Goal: Information Seeking & Learning: Learn about a topic

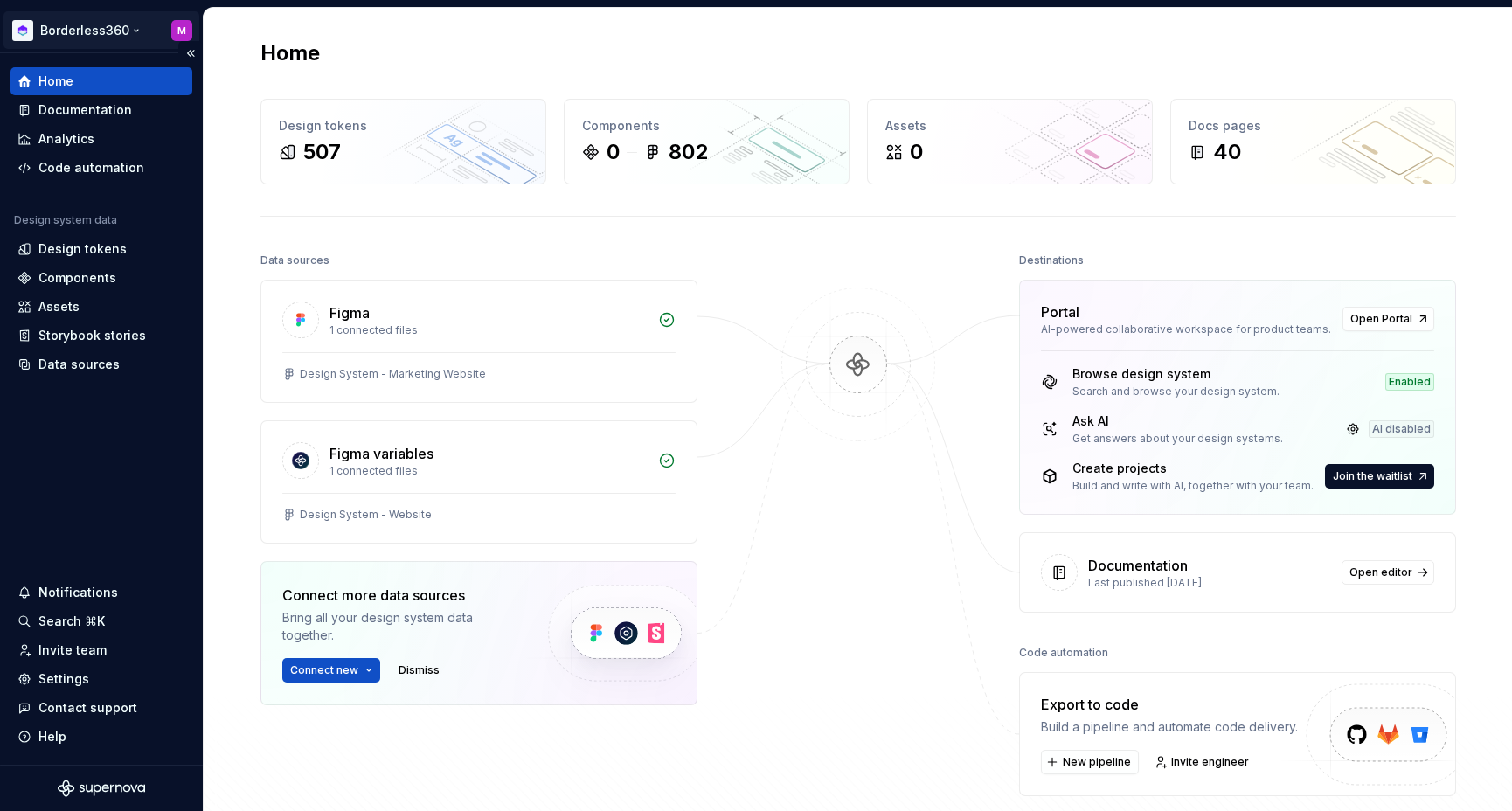
click at [93, 25] on html "Borderless360 M Home Documentation Analytics Code automation Design system data…" at bounding box center [756, 405] width 1512 height 811
click at [105, 29] on html "Borderless360 M Home Documentation Analytics Code automation Design system data…" at bounding box center [756, 405] width 1512 height 811
click at [86, 247] on div "Design tokens" at bounding box center [82, 248] width 89 height 17
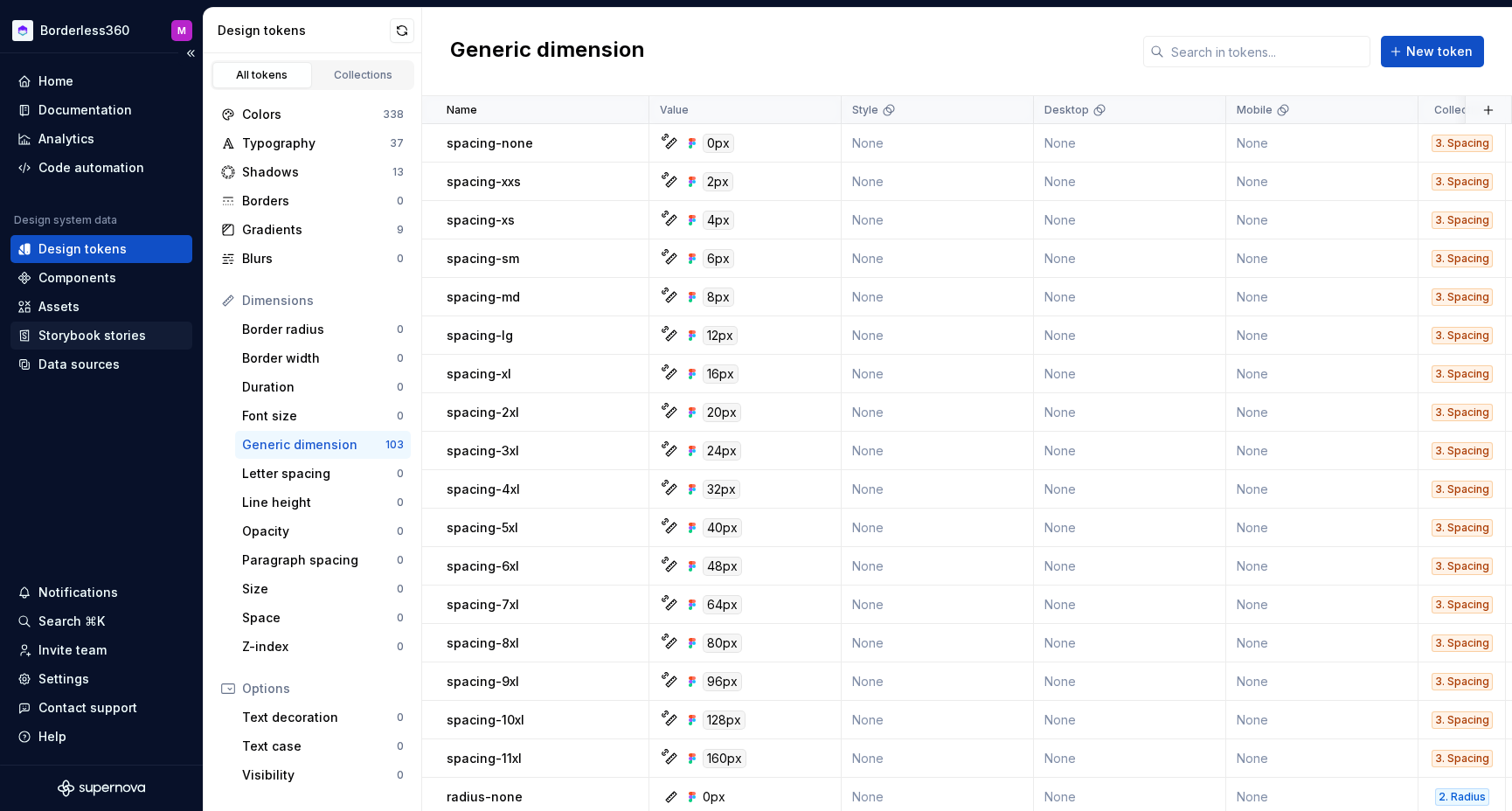
click at [111, 334] on div "Storybook stories" at bounding box center [92, 335] width 108 height 17
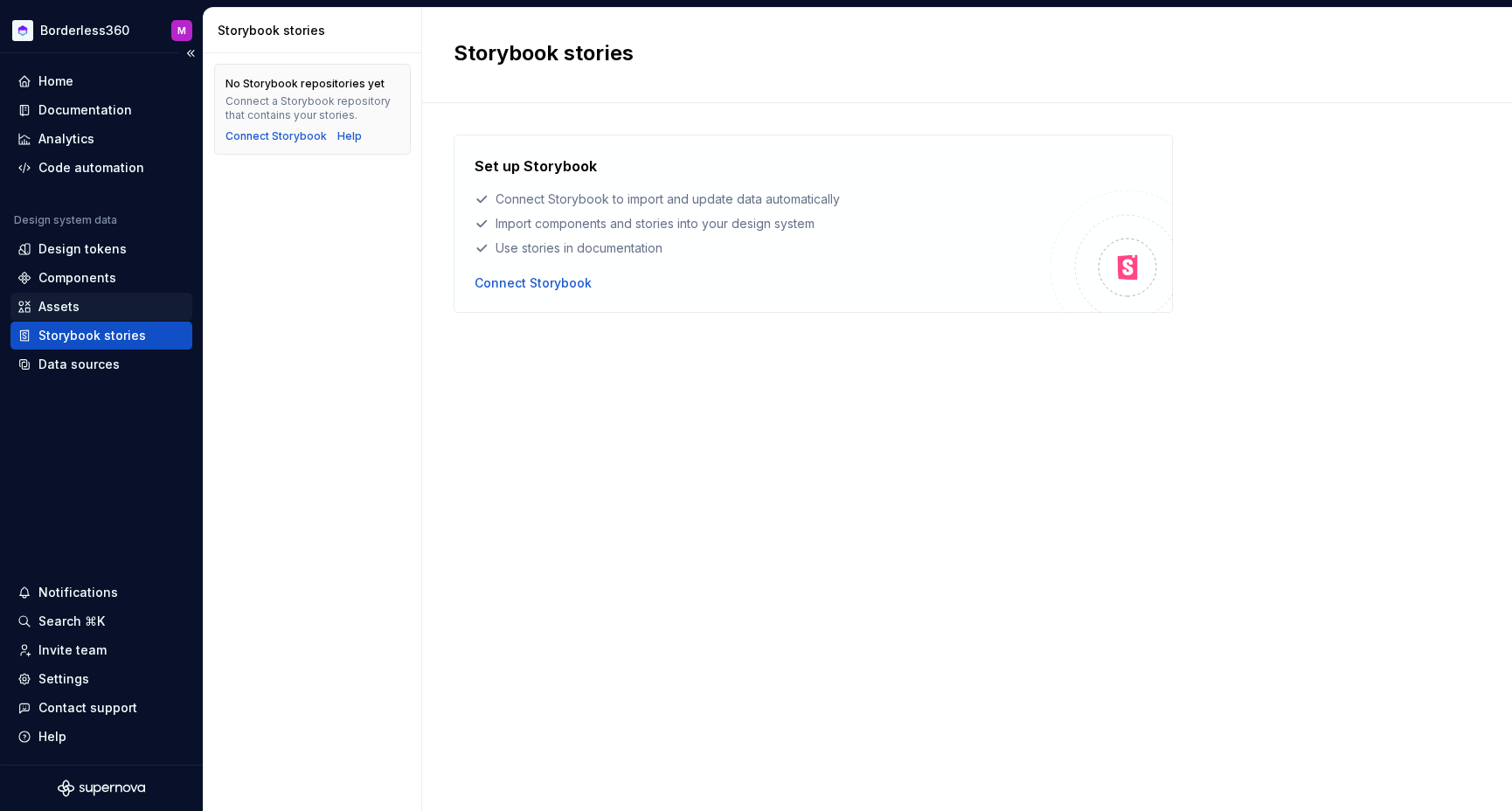
click at [74, 304] on div "Assets" at bounding box center [58, 307] width 41 height 17
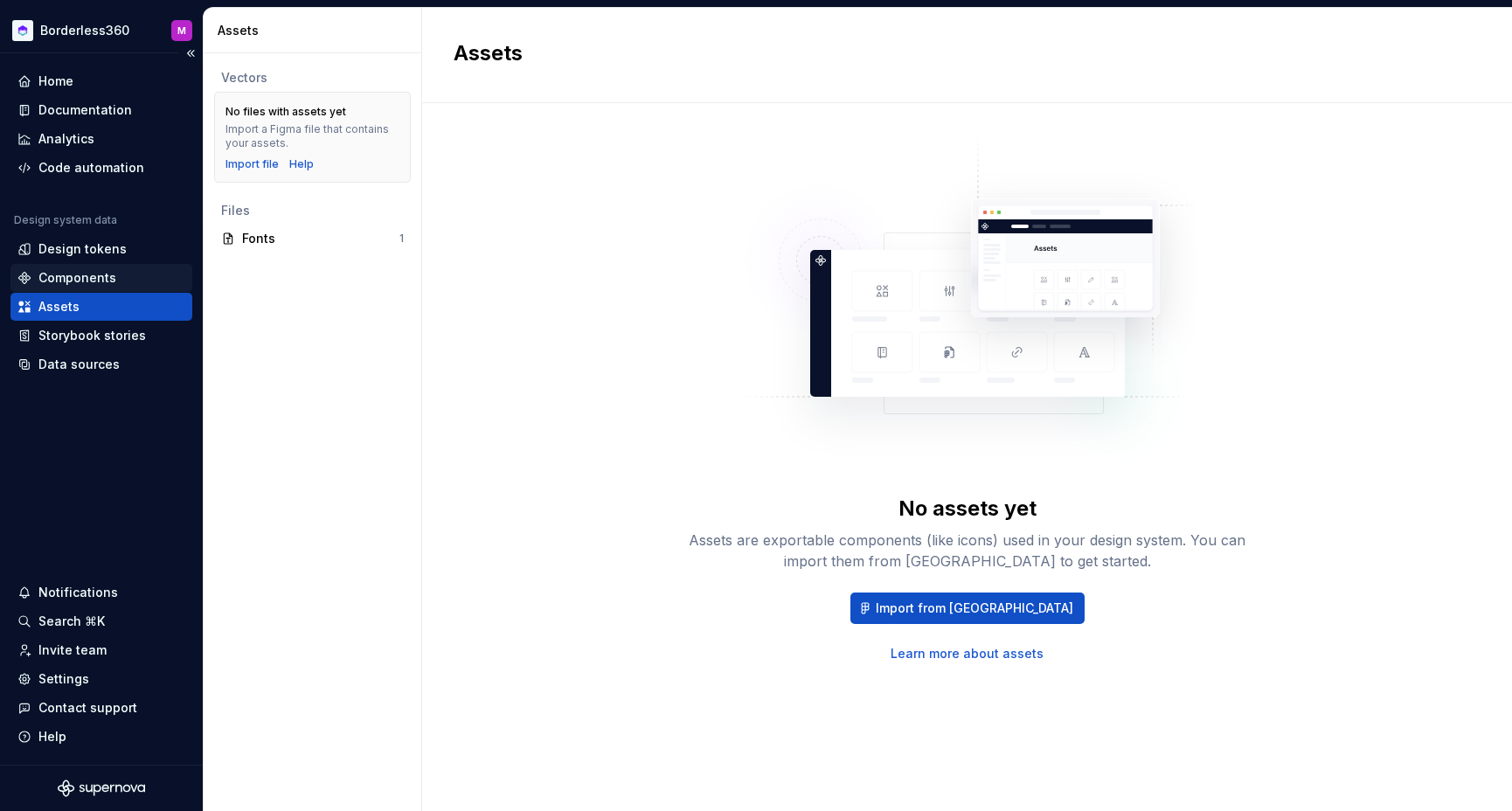
click at [96, 276] on div "Components" at bounding box center [77, 277] width 78 height 17
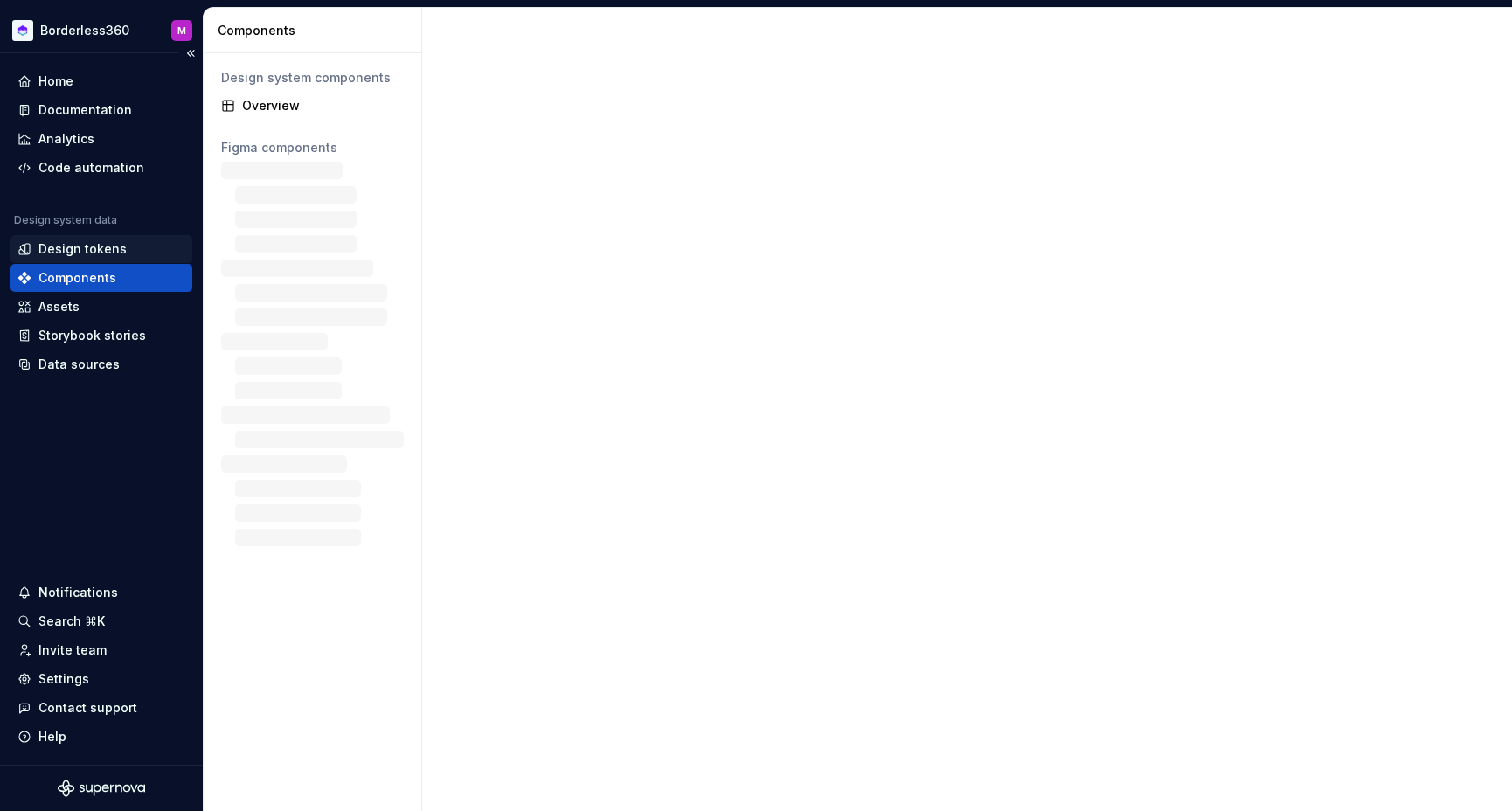
click at [90, 244] on div "Design tokens" at bounding box center [82, 248] width 89 height 17
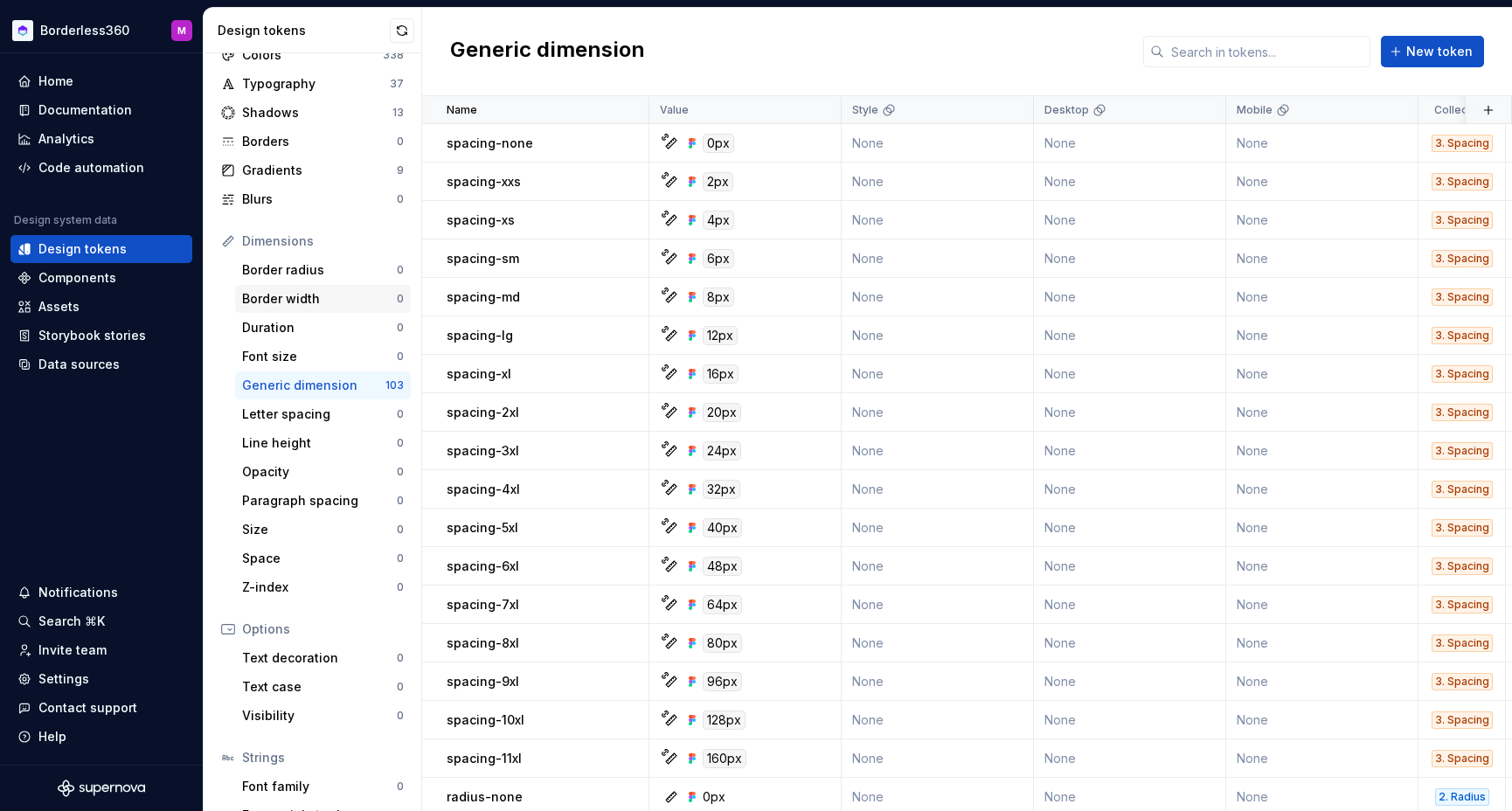
scroll to position [79, 0]
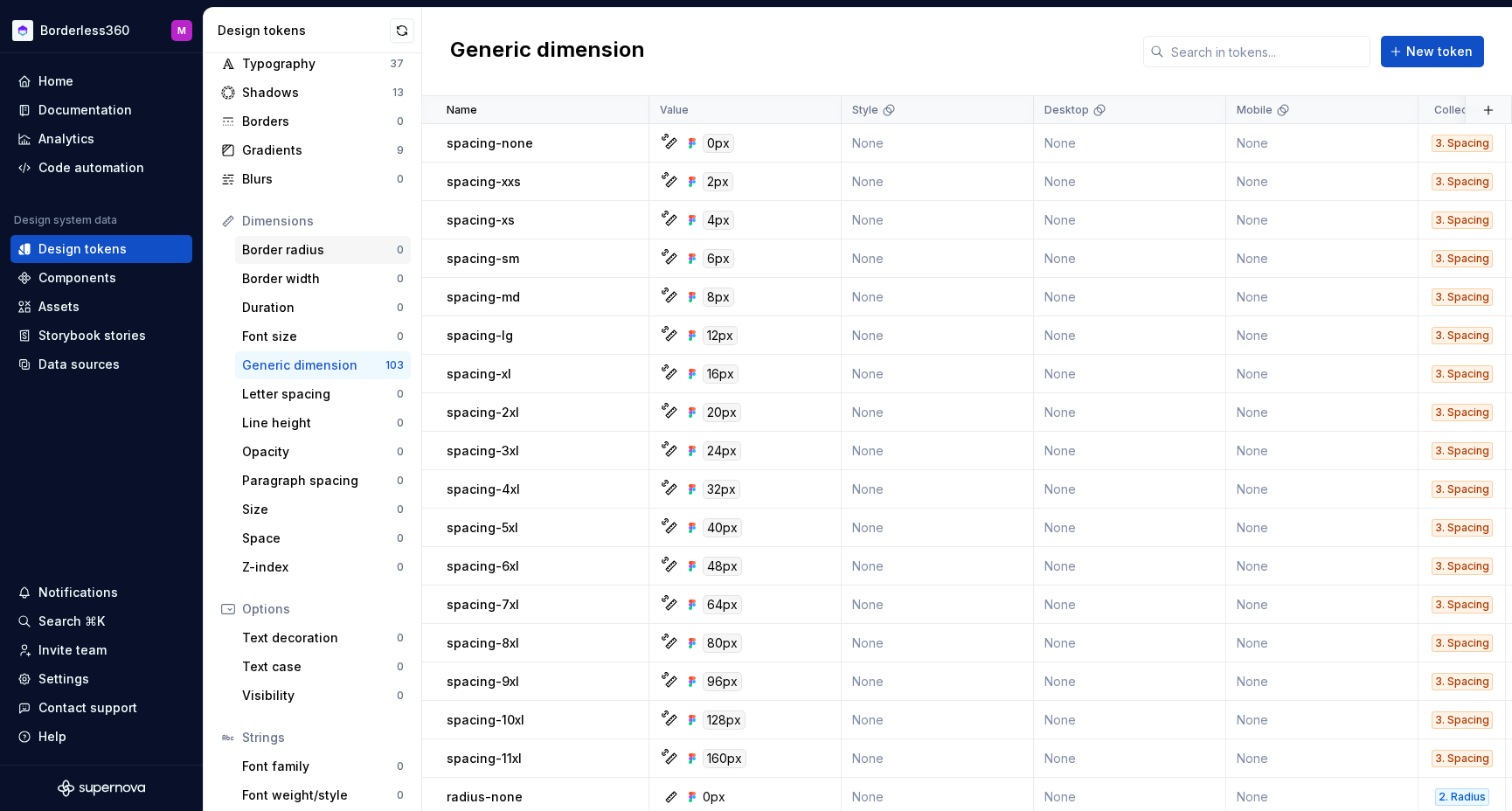
click at [280, 242] on div "Border radius" at bounding box center [319, 249] width 155 height 17
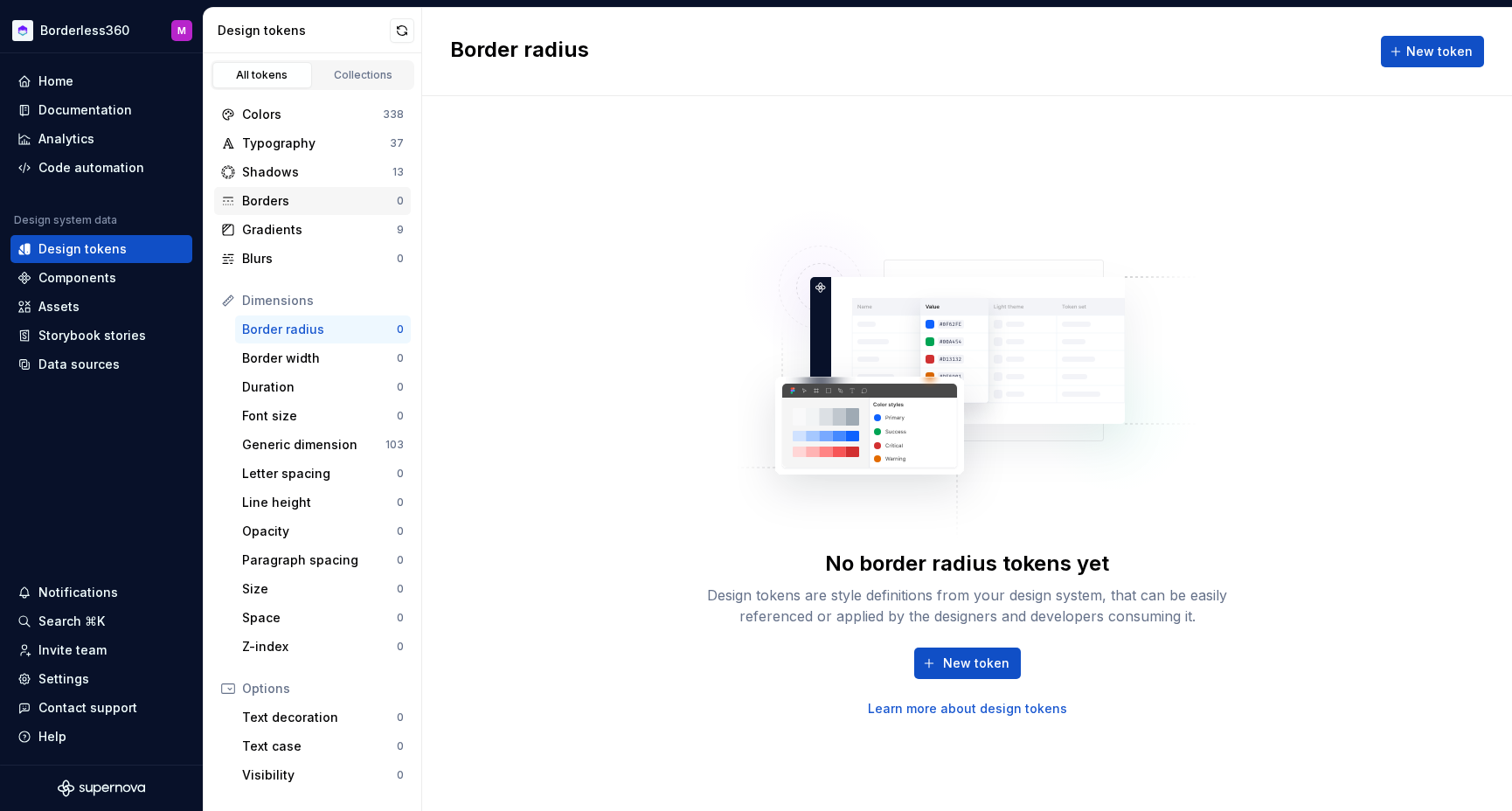
click at [283, 199] on div "Borders" at bounding box center [319, 201] width 155 height 17
click at [284, 200] on div "Borders" at bounding box center [319, 201] width 155 height 17
click at [287, 174] on div "Shadows" at bounding box center [317, 172] width 151 height 17
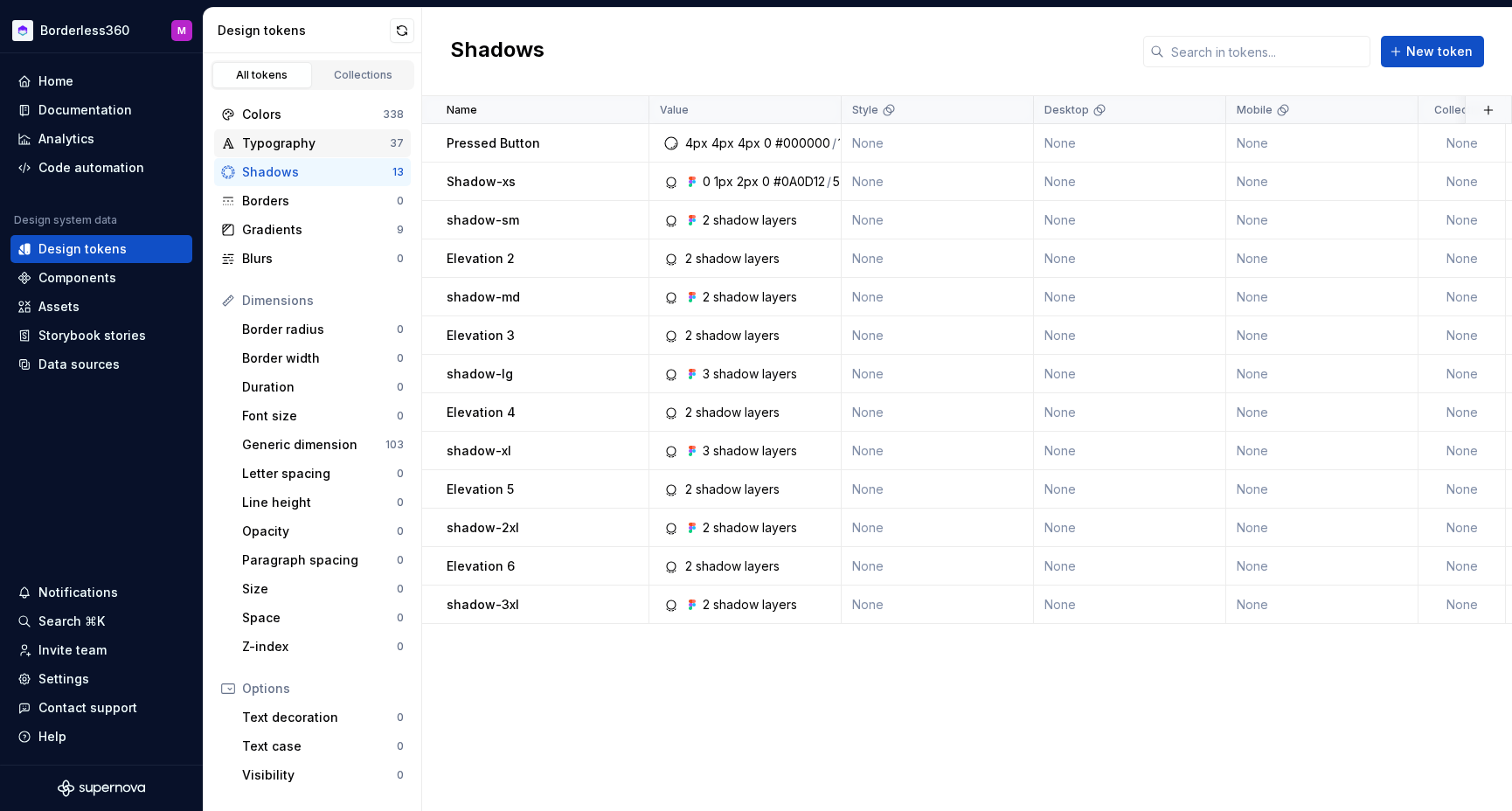
click at [295, 143] on div "Typography" at bounding box center [316, 142] width 148 height 17
click at [297, 143] on div "Typography" at bounding box center [316, 142] width 148 height 17
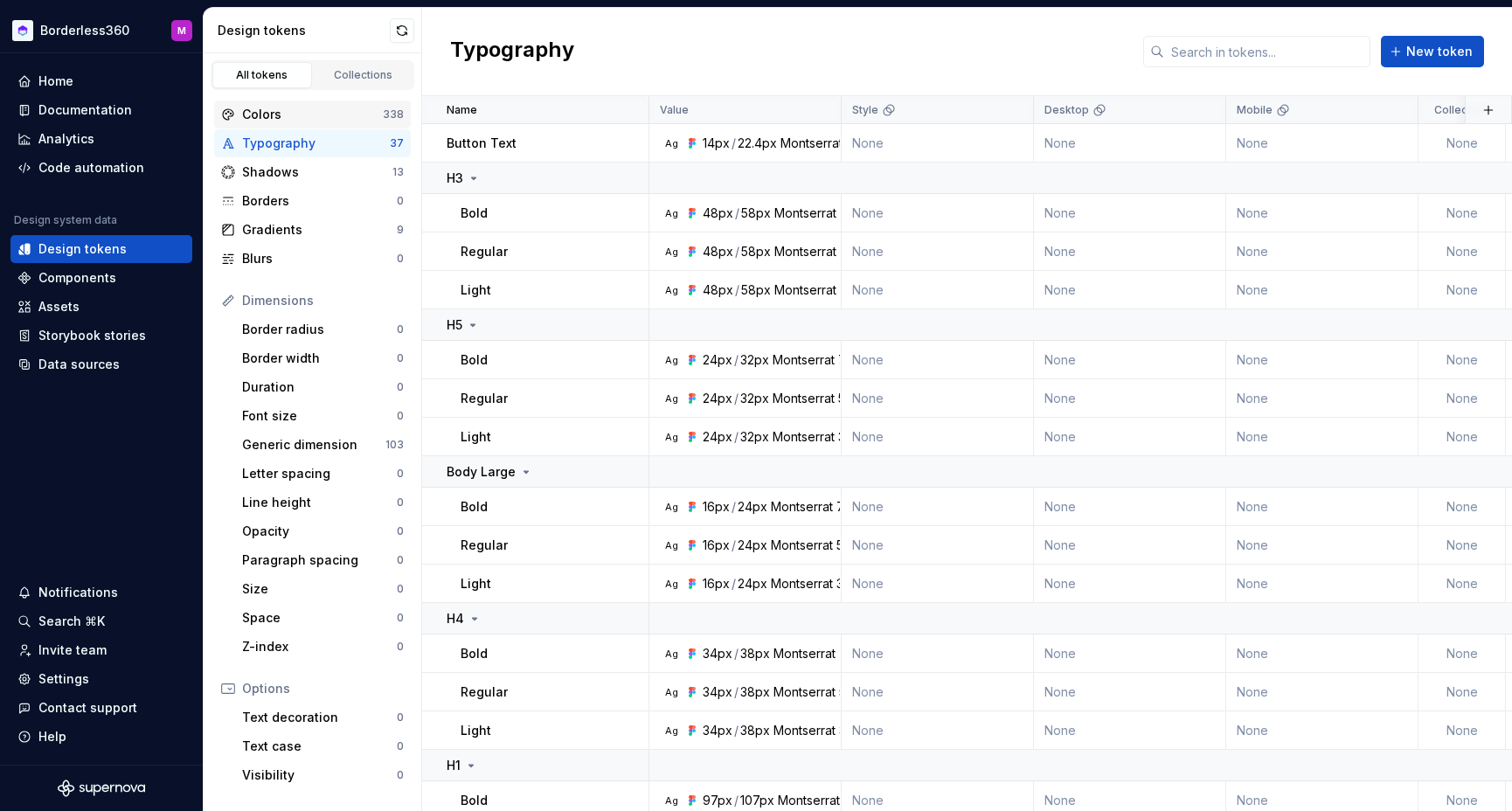
click at [268, 117] on div "Colors" at bounding box center [312, 114] width 141 height 17
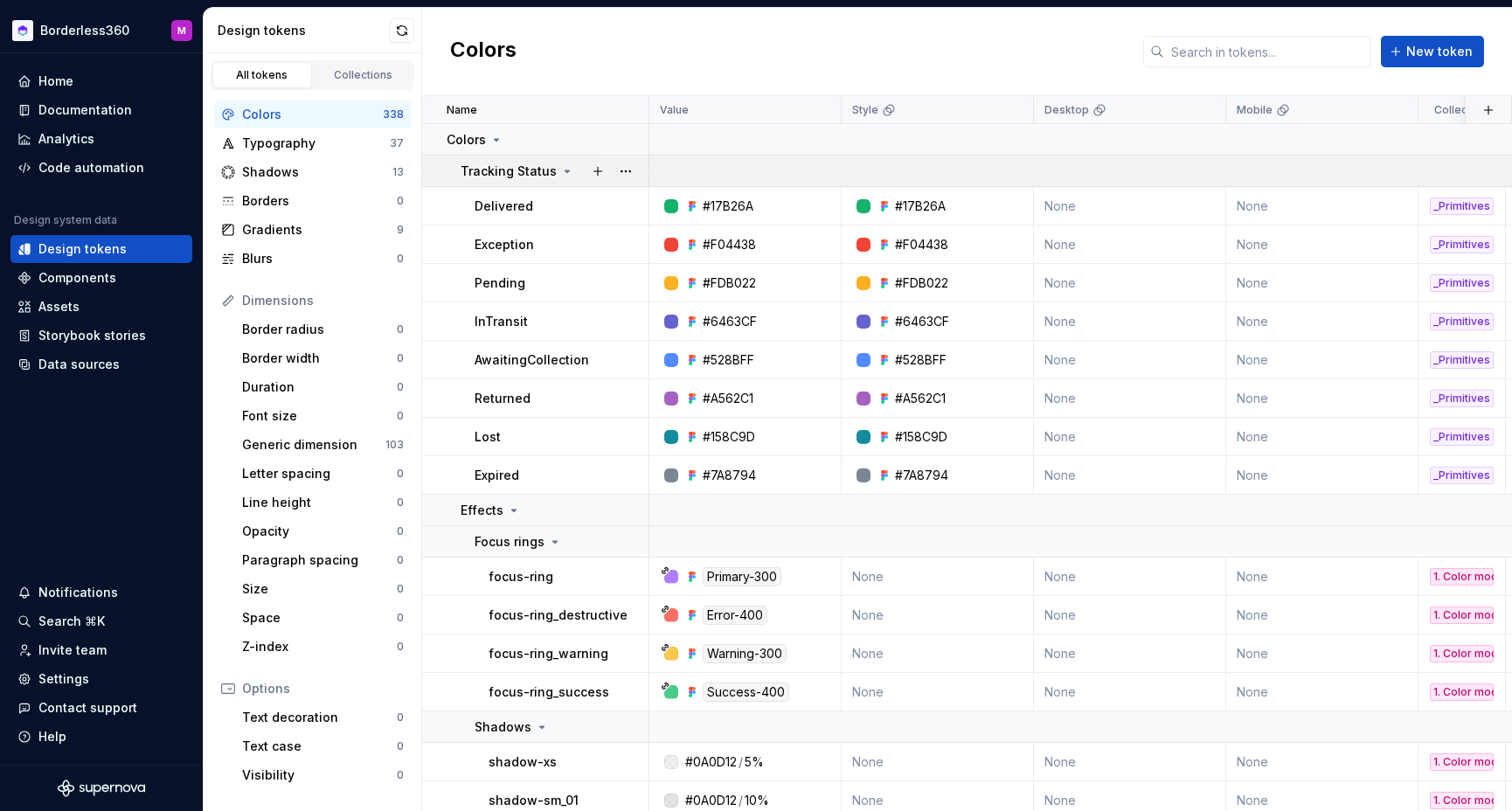
click at [549, 175] on p "Tracking Status" at bounding box center [508, 171] width 96 height 17
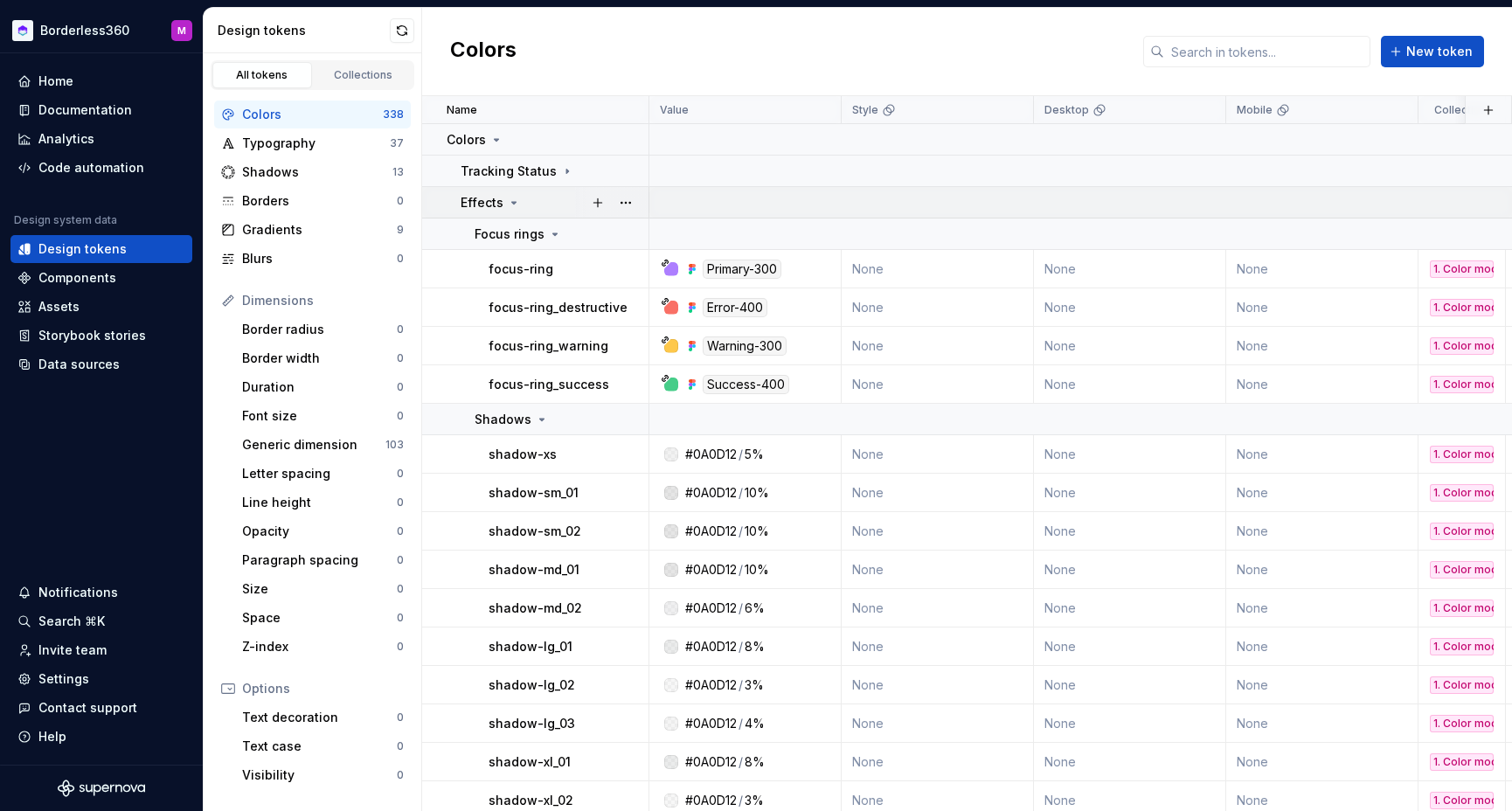
click at [510, 204] on icon at bounding box center [513, 203] width 14 height 14
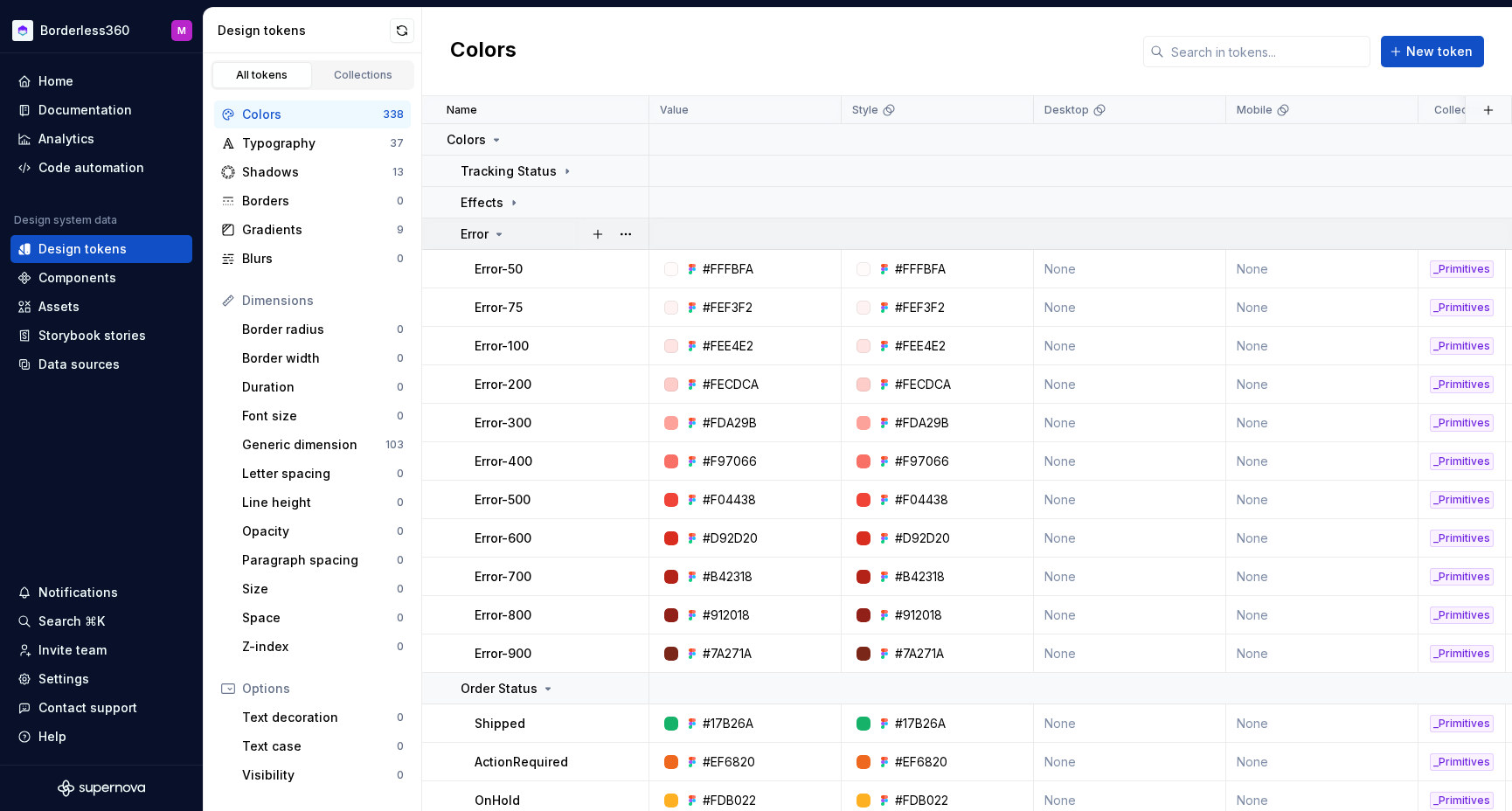
click at [499, 233] on icon at bounding box center [498, 234] width 14 height 14
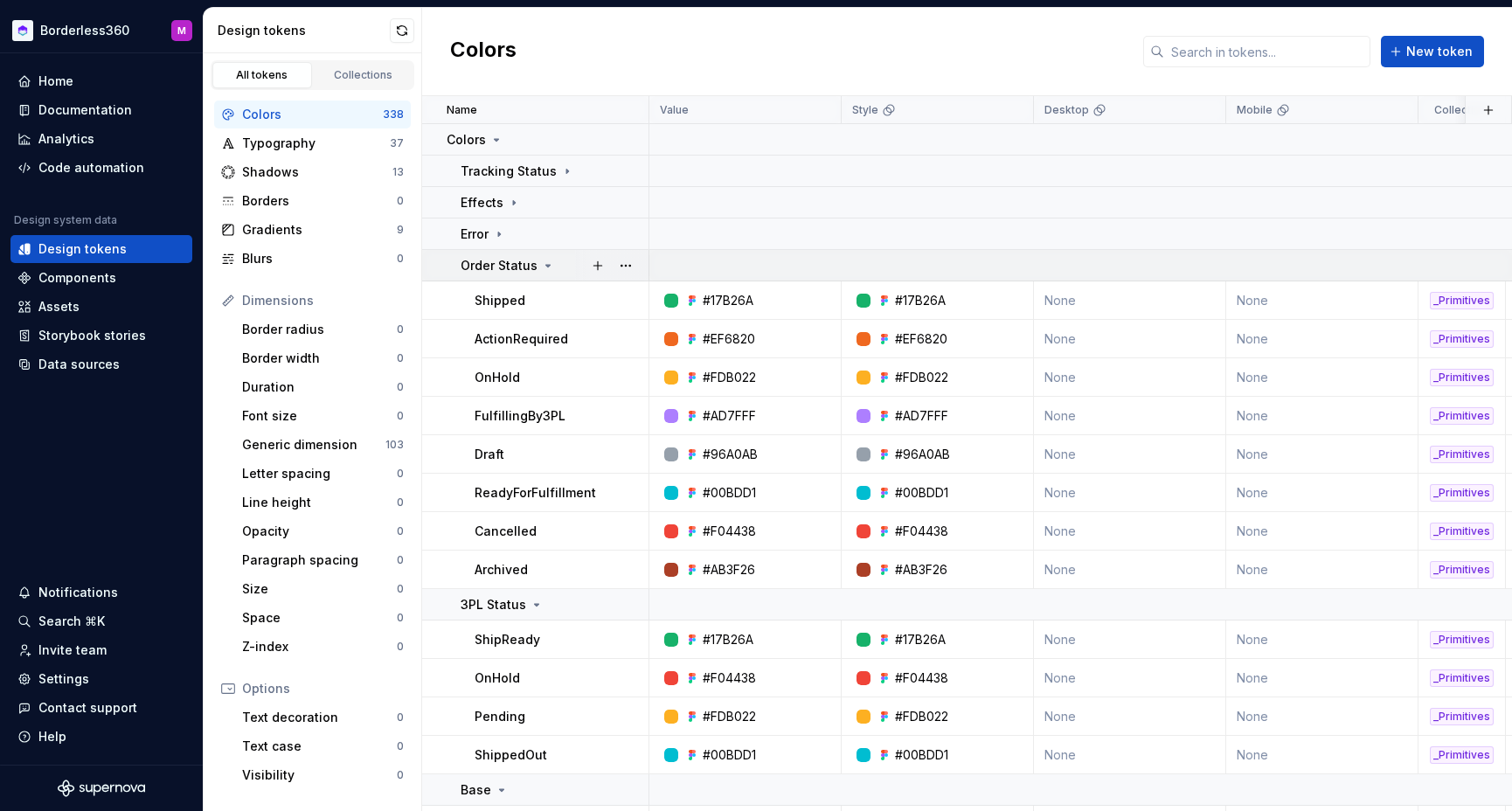
click at [541, 265] on icon at bounding box center [547, 265] width 14 height 14
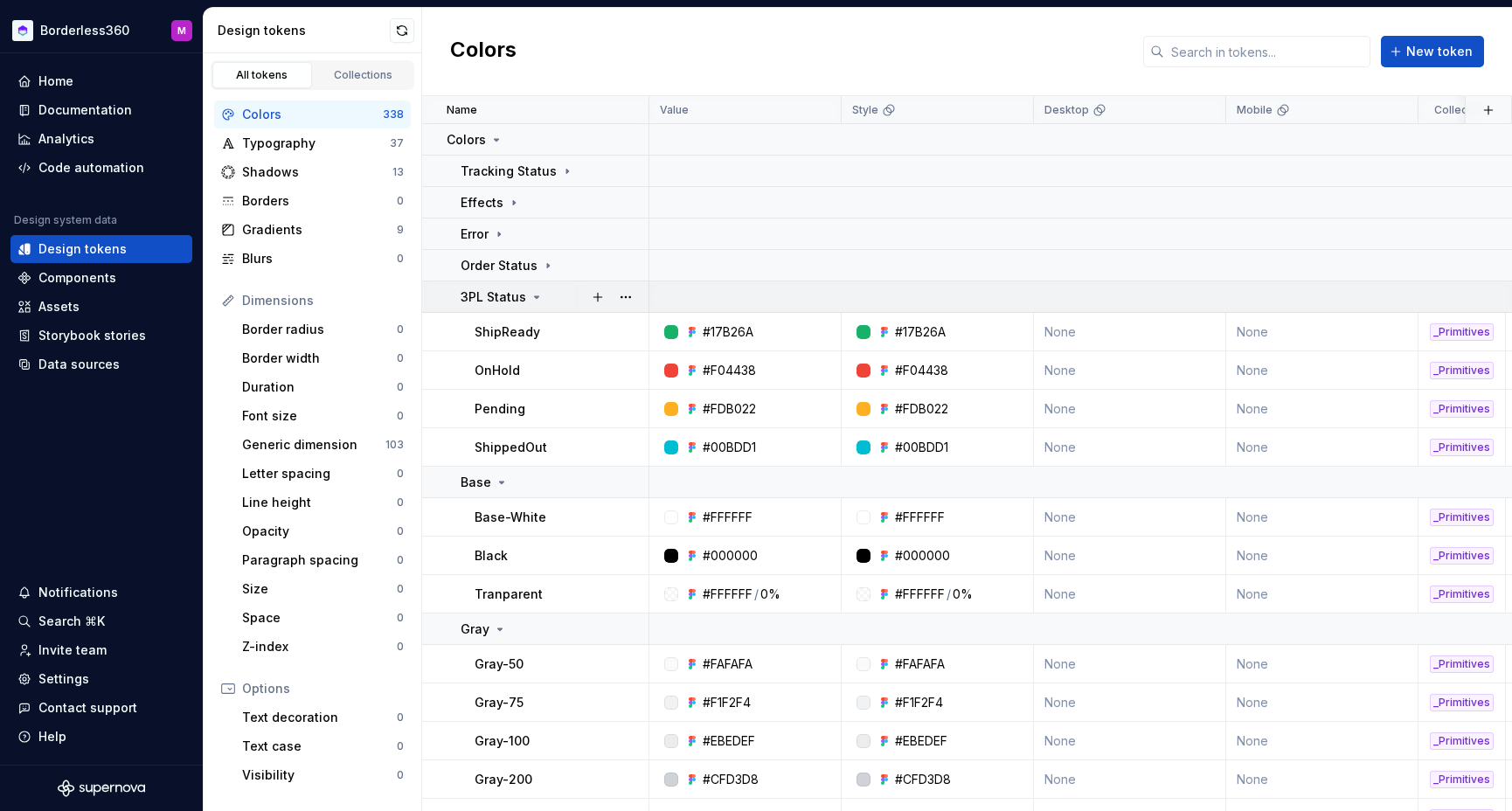
click at [531, 295] on icon at bounding box center [536, 296] width 14 height 14
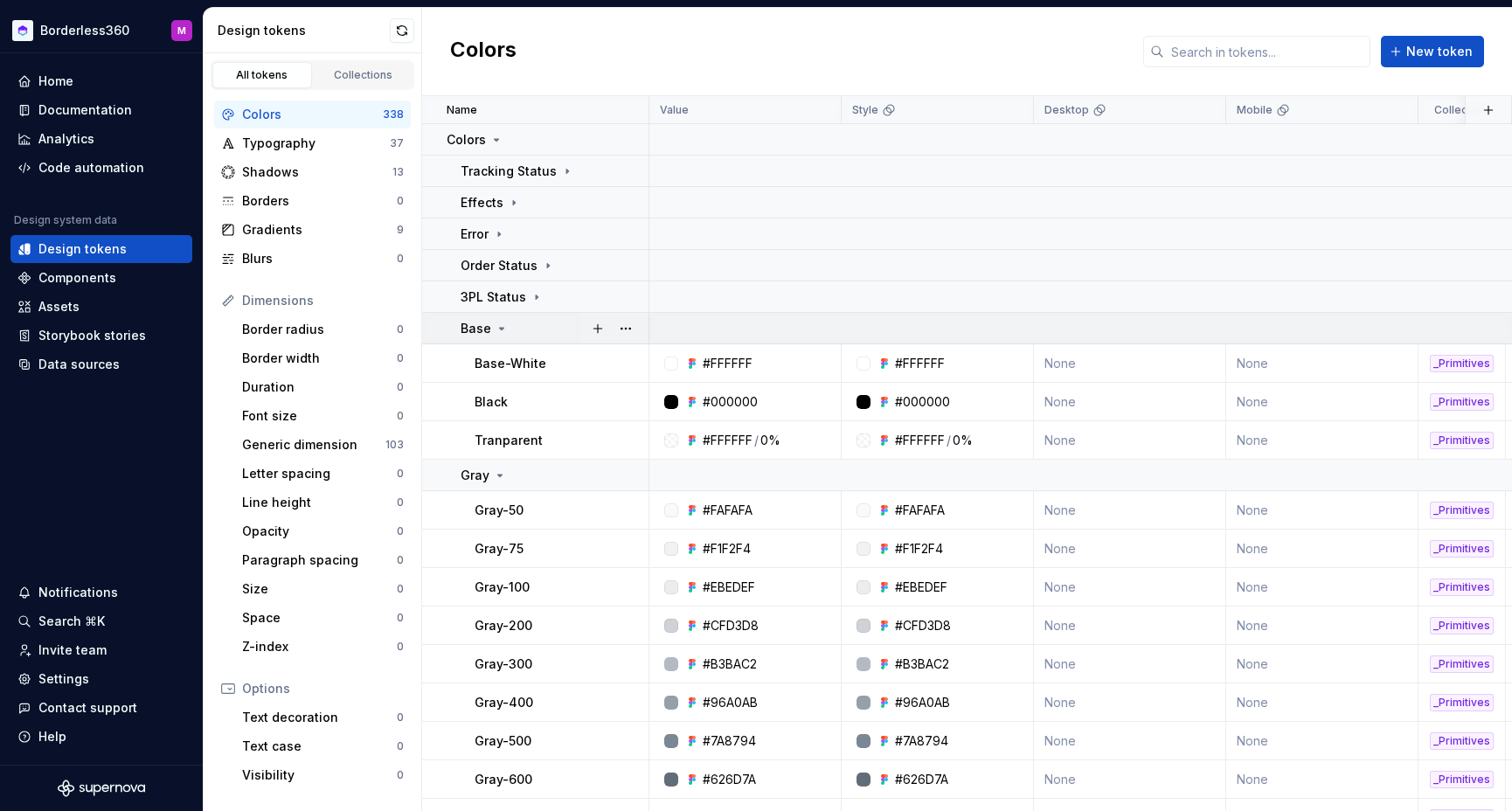
click at [507, 327] on div "Base" at bounding box center [554, 328] width 187 height 17
click at [508, 327] on div "Base" at bounding box center [554, 328] width 187 height 17
click at [503, 328] on icon at bounding box center [501, 328] width 14 height 14
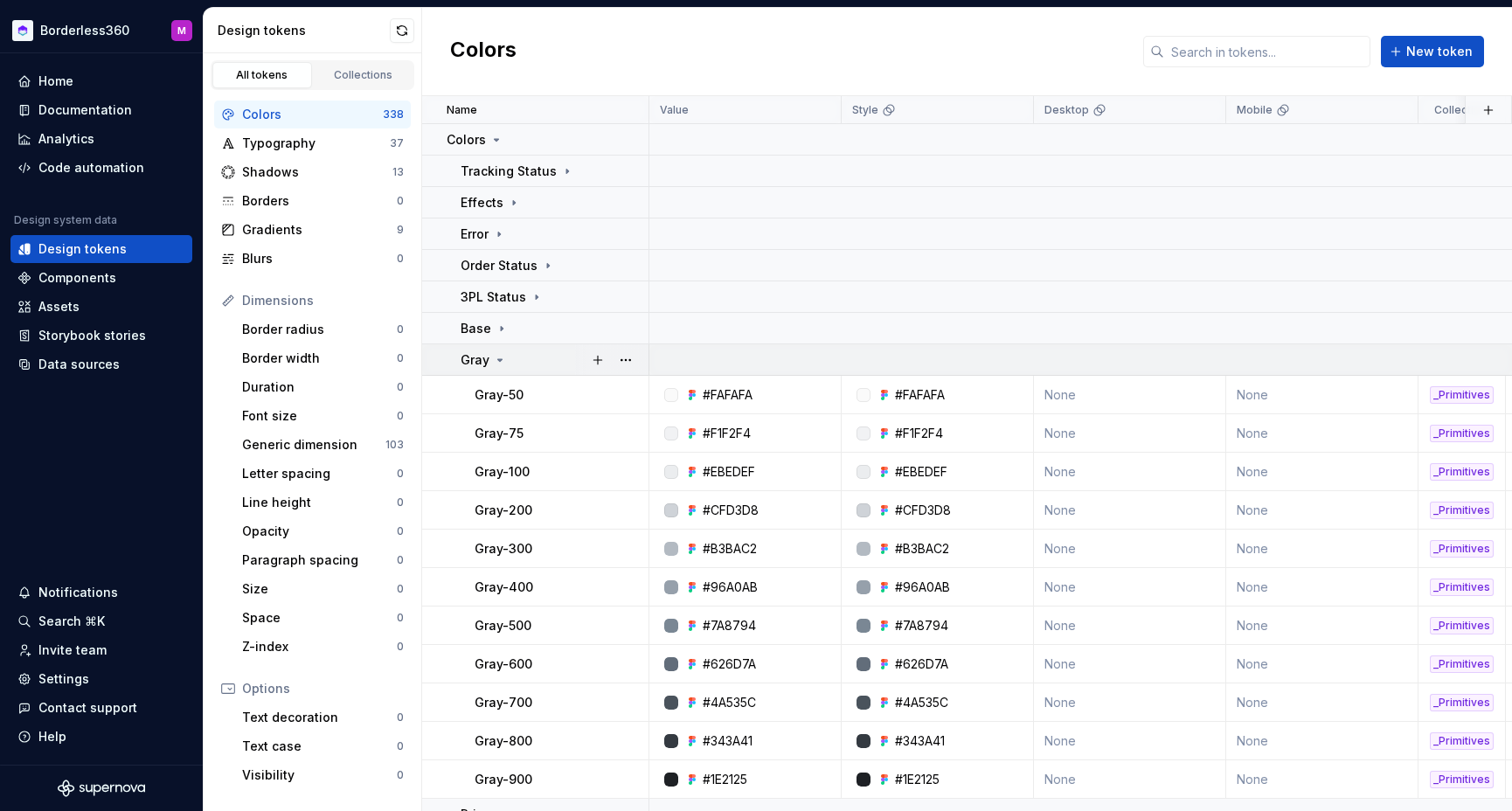
click at [498, 355] on icon at bounding box center [499, 359] width 14 height 14
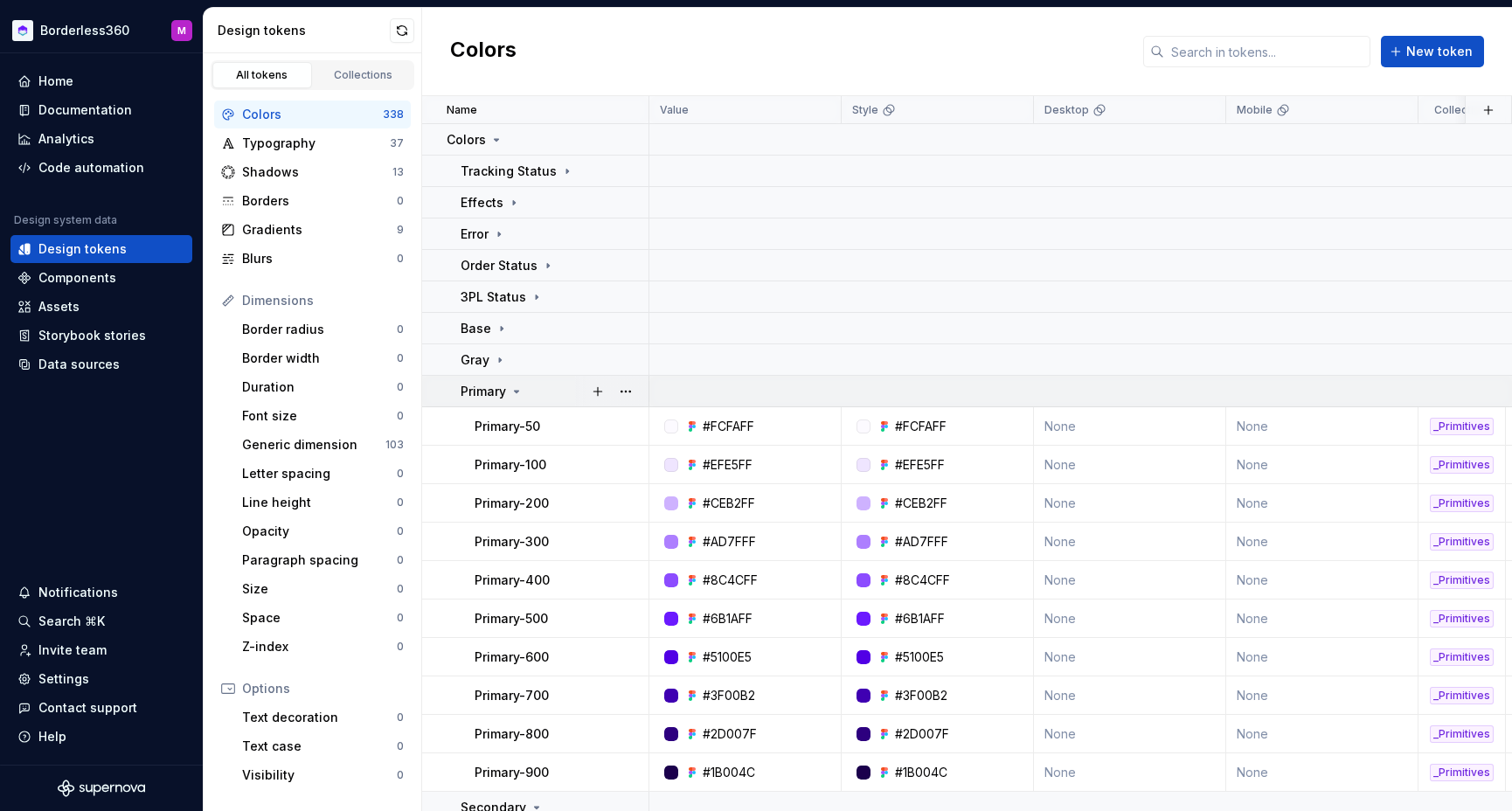
click at [514, 391] on icon at bounding box center [516, 390] width 14 height 14
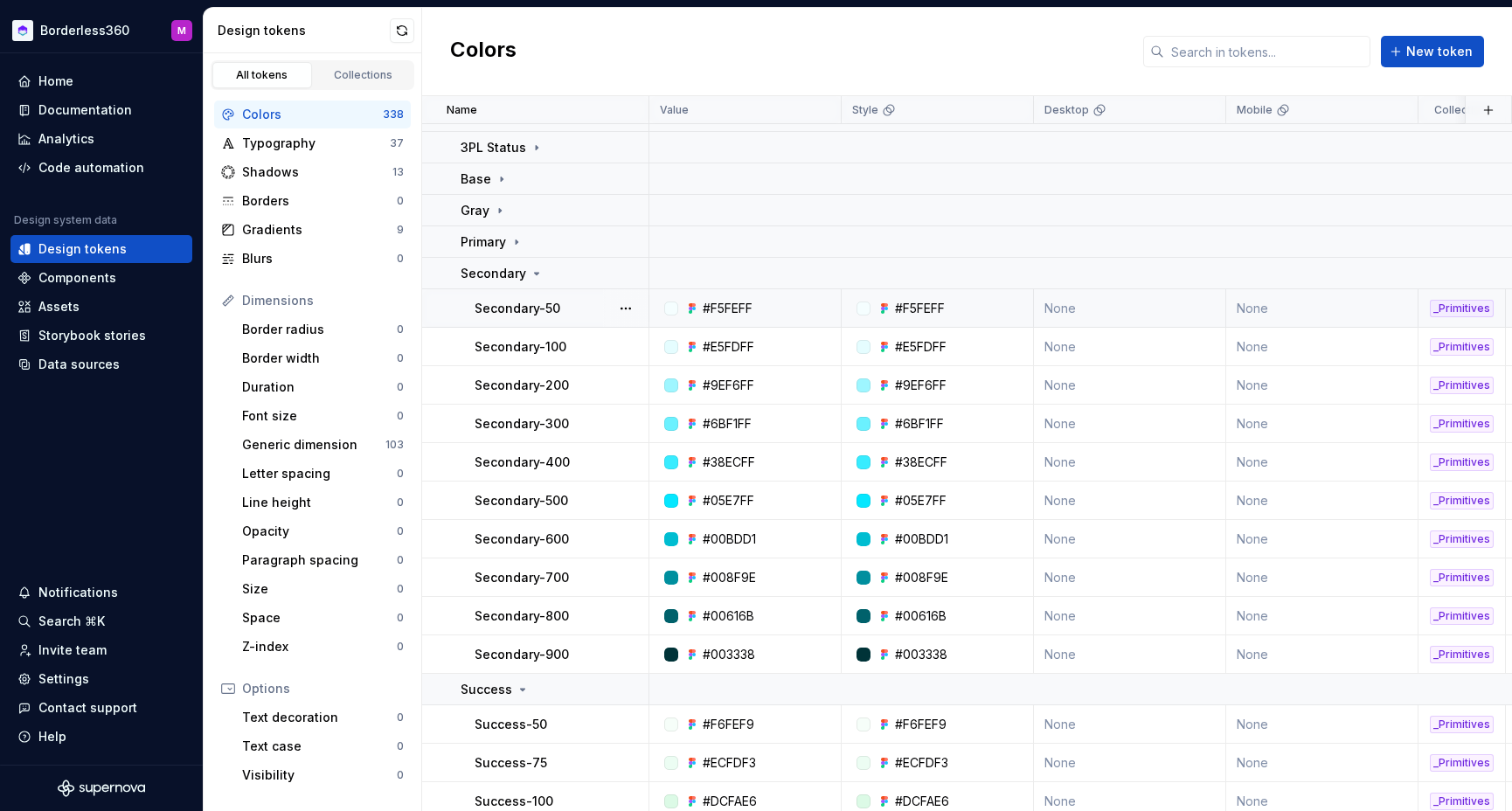
scroll to position [168, 0]
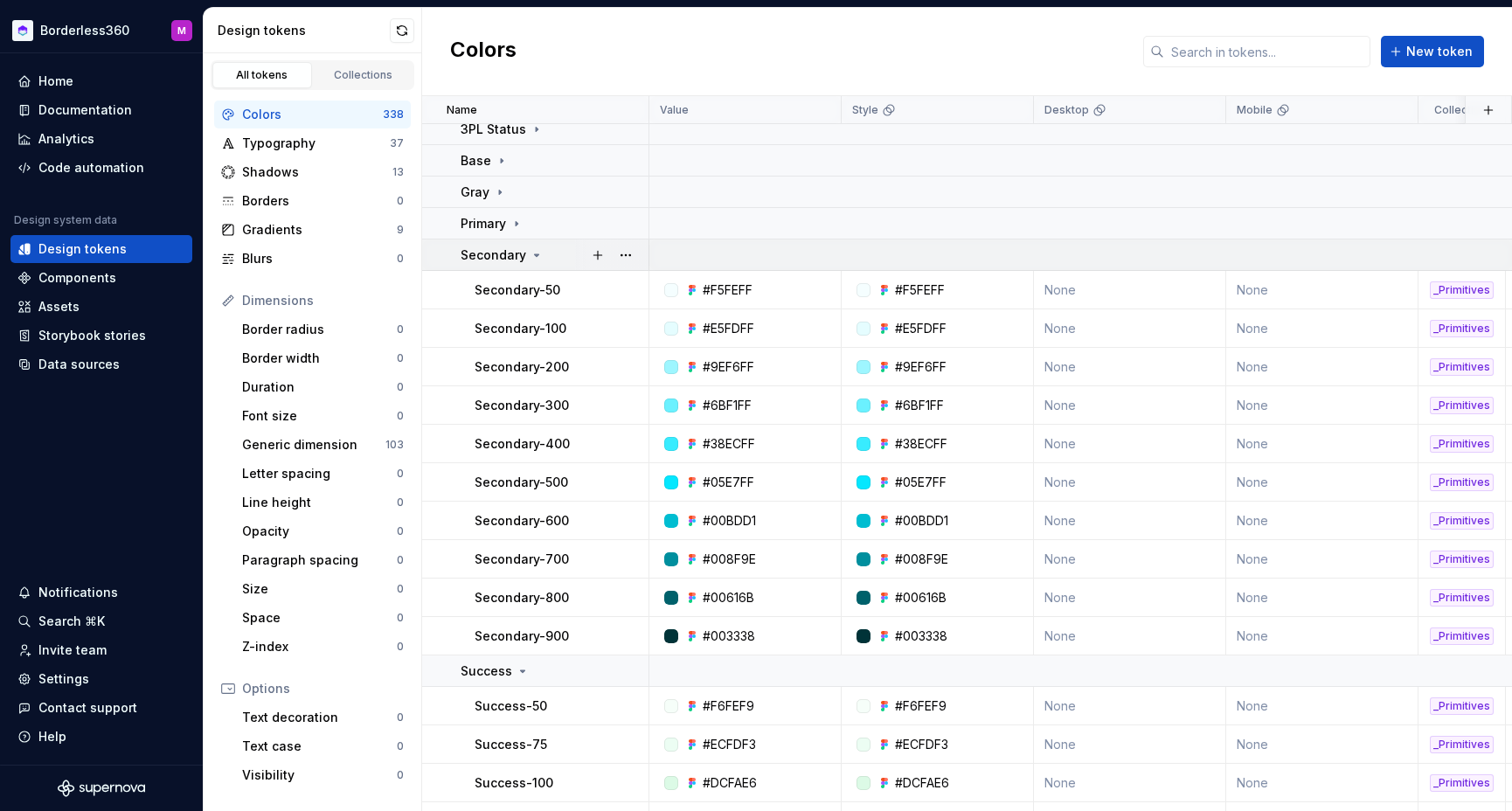
click at [531, 248] on icon at bounding box center [536, 255] width 14 height 14
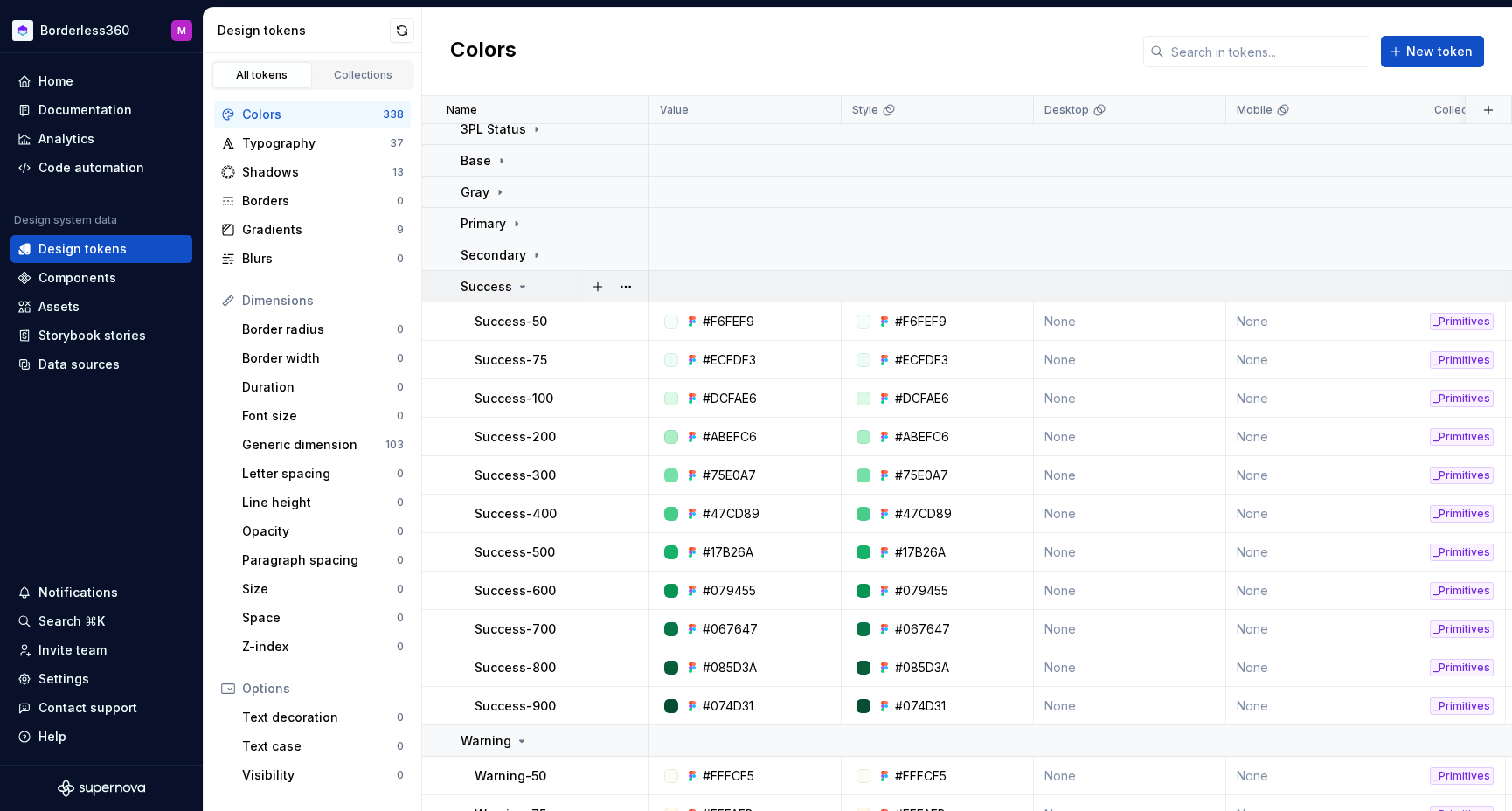
click at [523, 285] on icon at bounding box center [522, 286] width 14 height 14
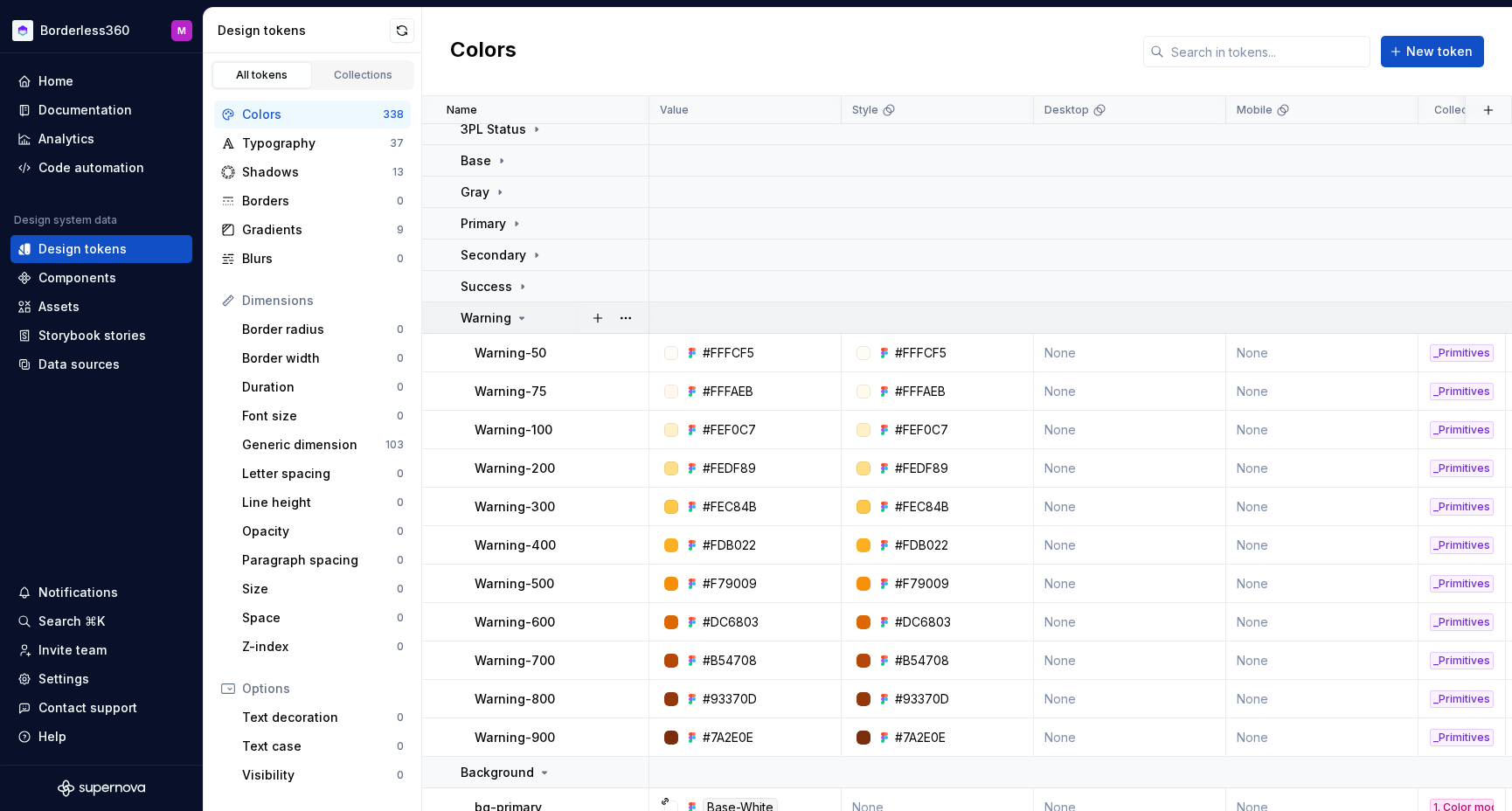
click at [524, 315] on icon at bounding box center [521, 317] width 14 height 14
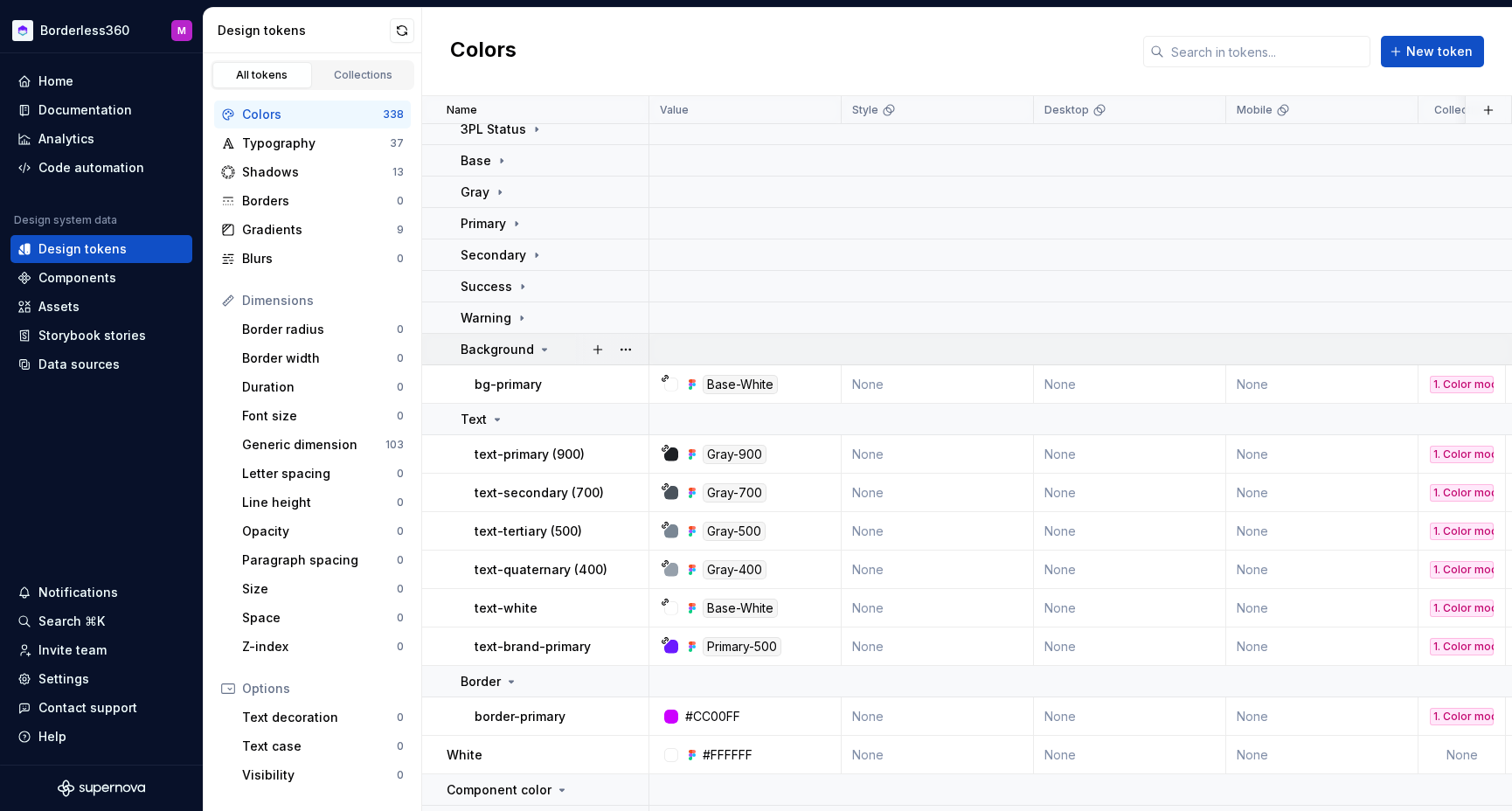
click at [537, 350] on icon at bounding box center [544, 348] width 14 height 14
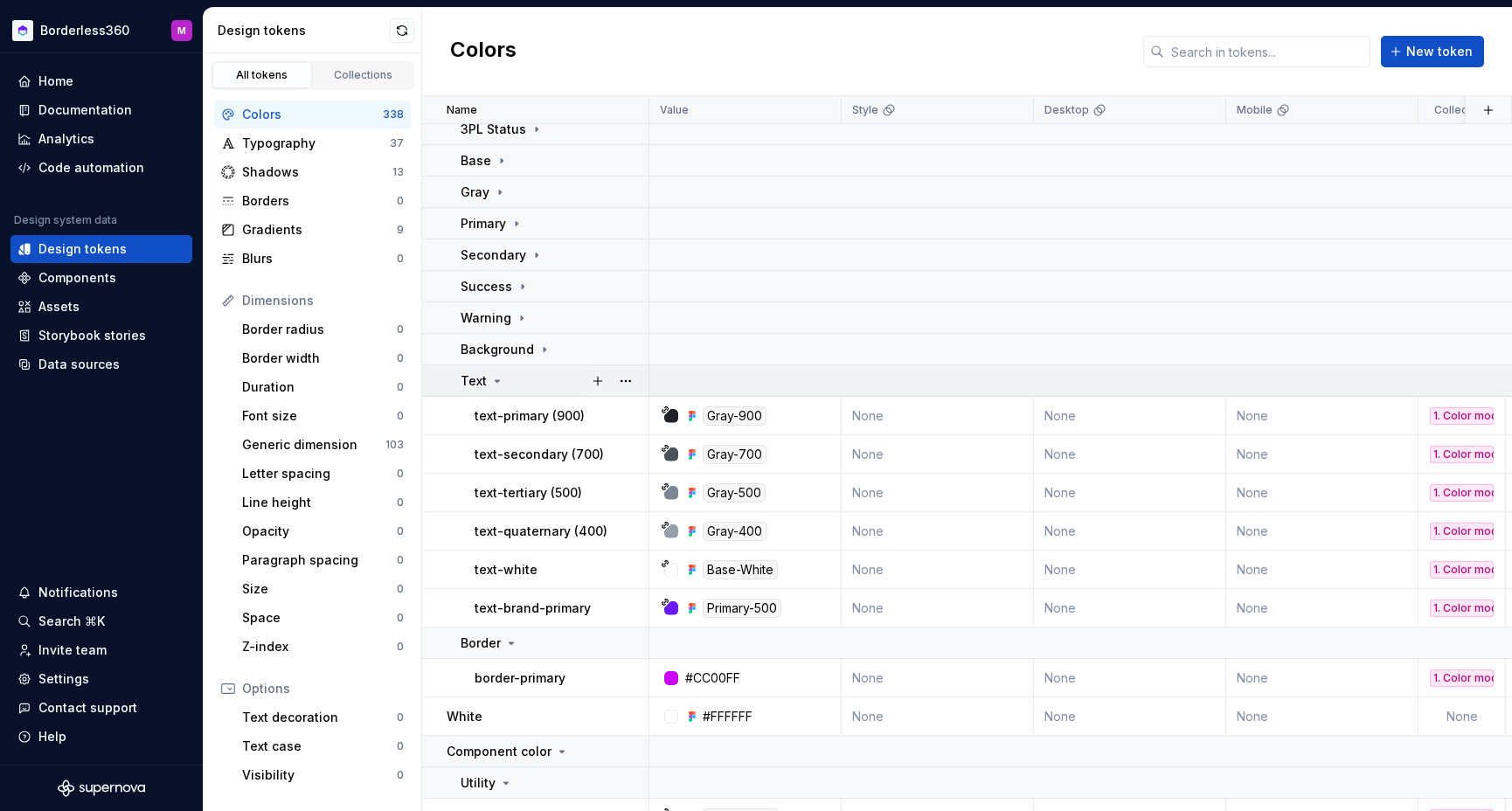
click at [505, 378] on div "Text" at bounding box center [554, 380] width 187 height 17
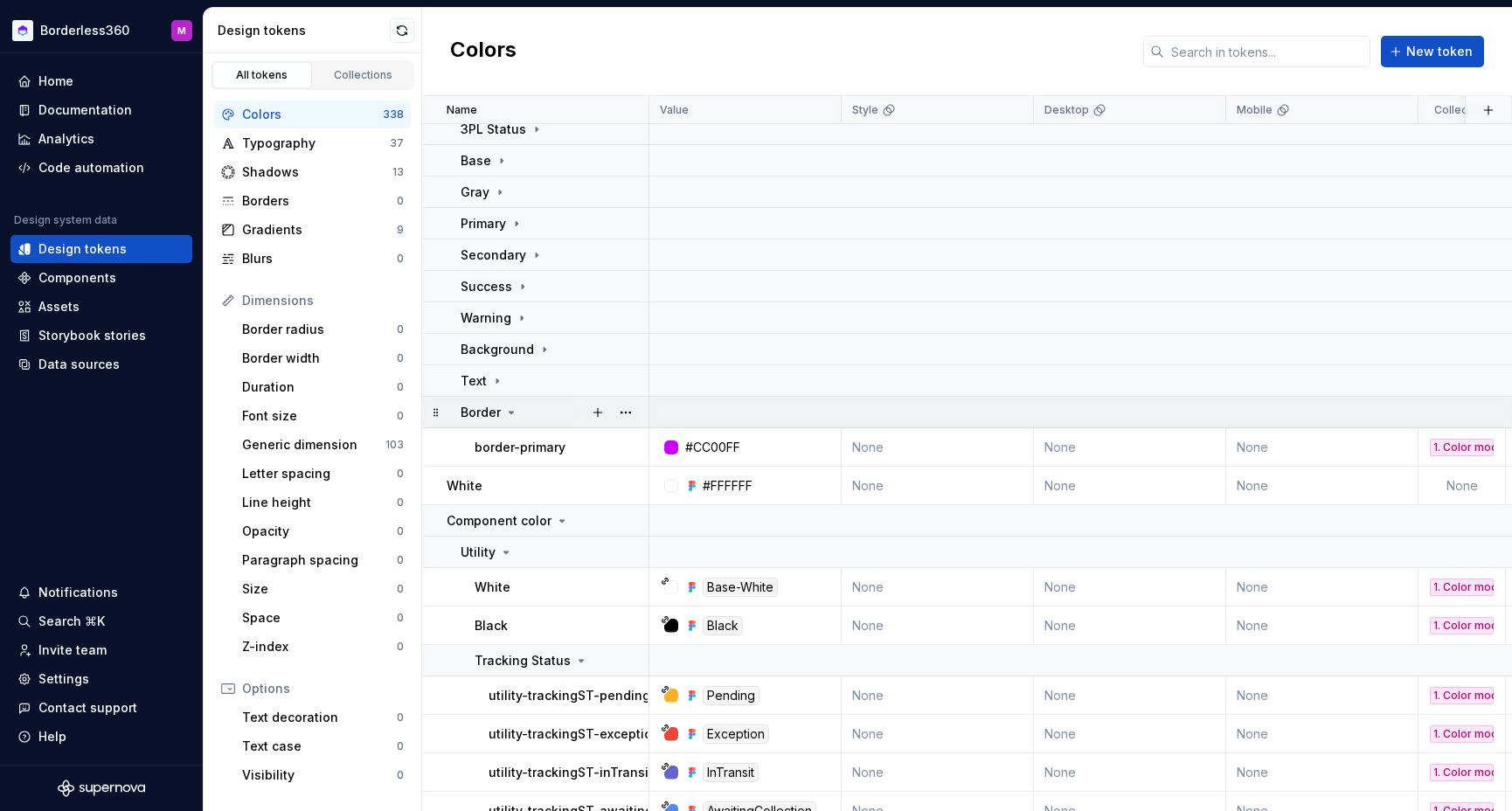
click at [509, 413] on icon at bounding box center [511, 412] width 5 height 2
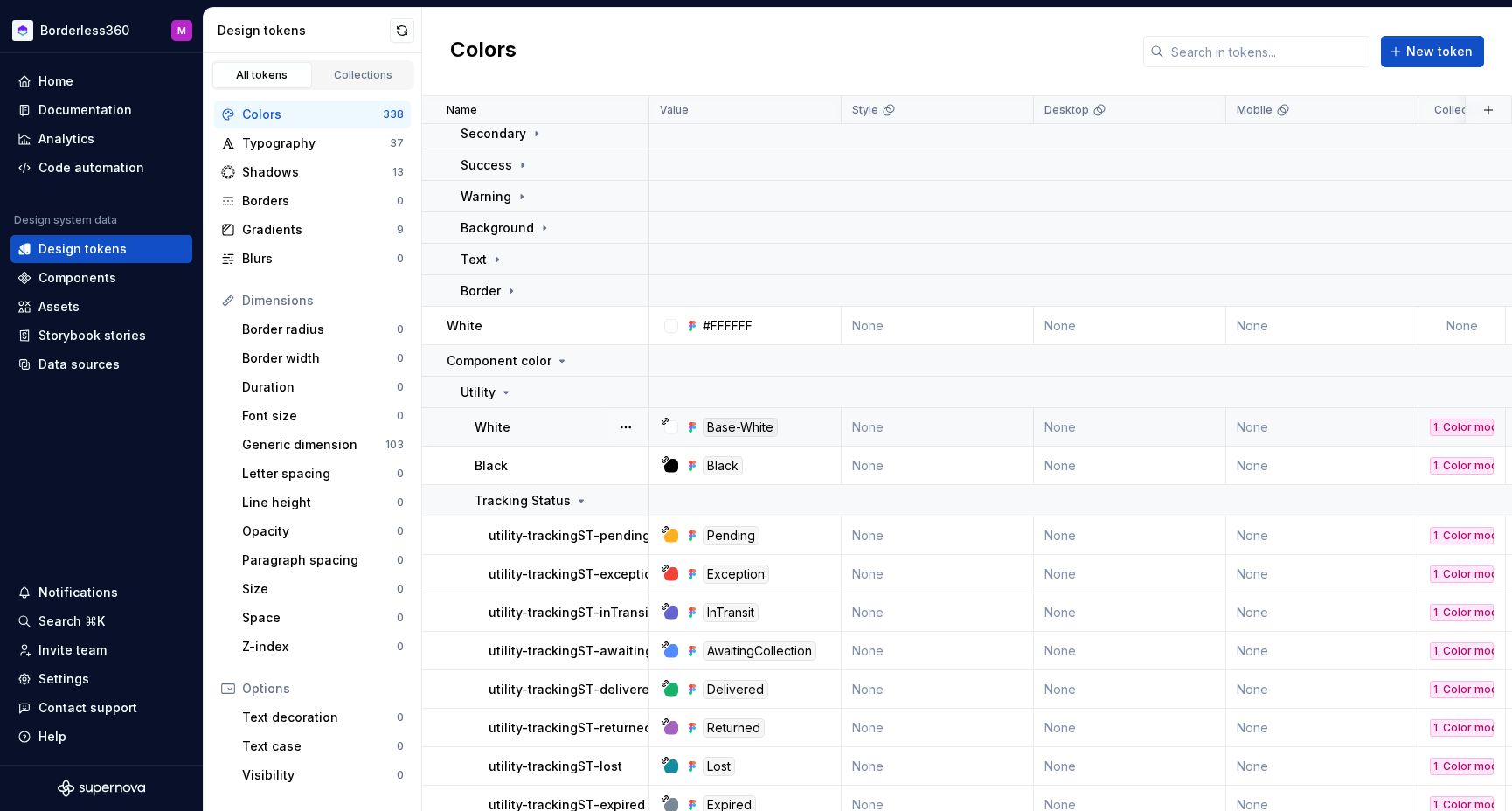
scroll to position [303, 0]
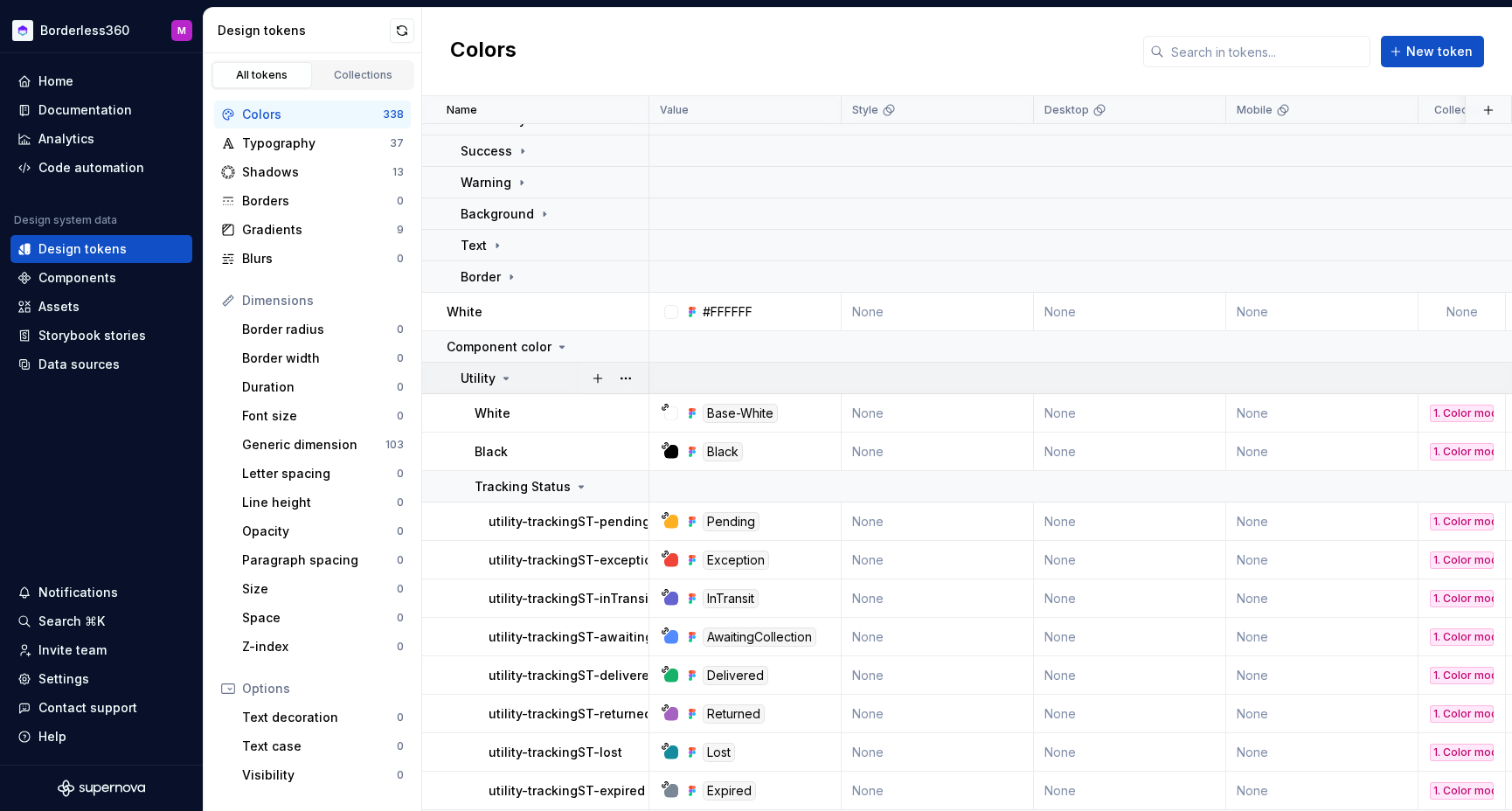
click at [506, 379] on icon at bounding box center [506, 379] width 5 height 2
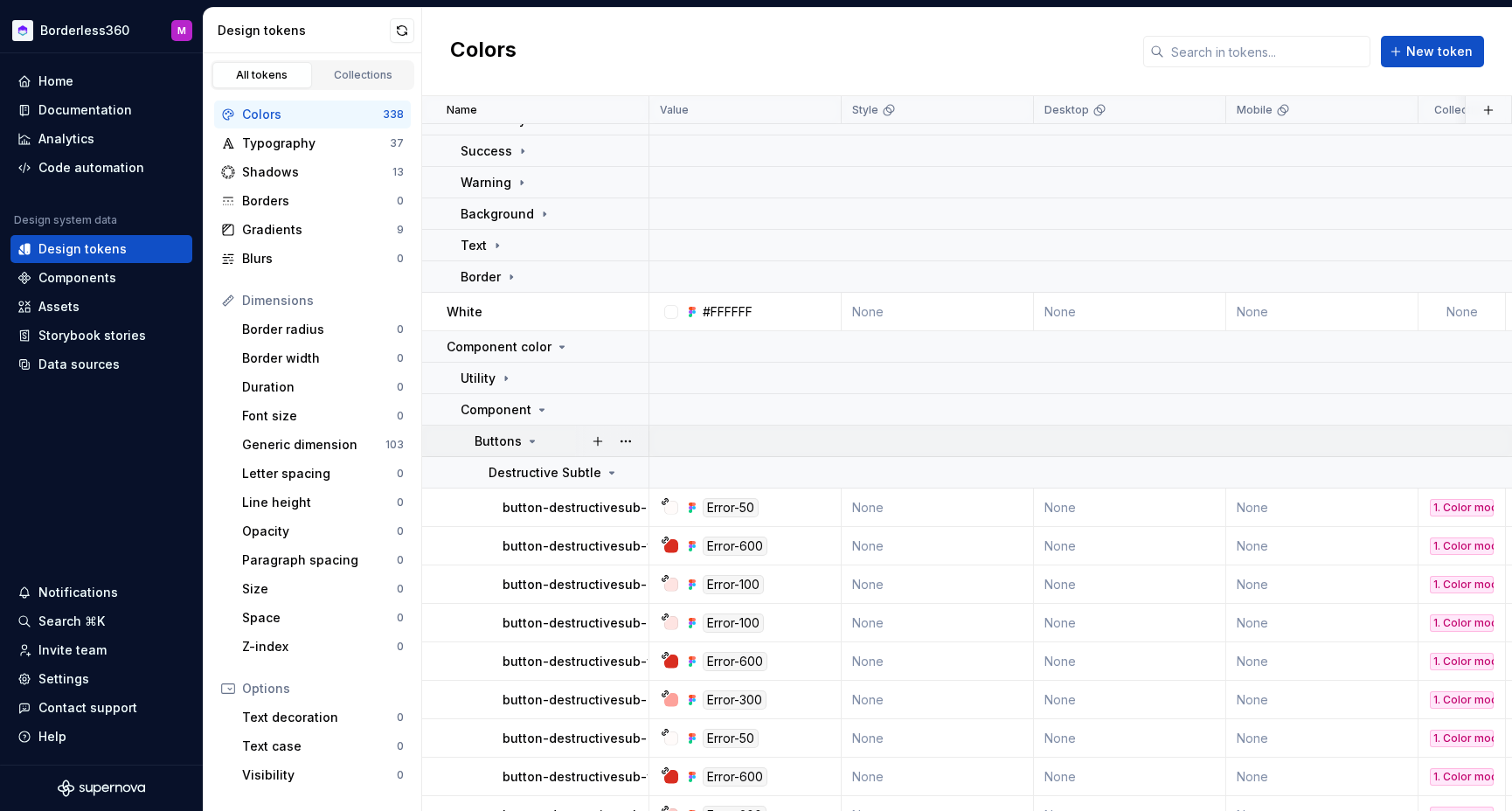
click at [527, 438] on icon at bounding box center [532, 441] width 14 height 14
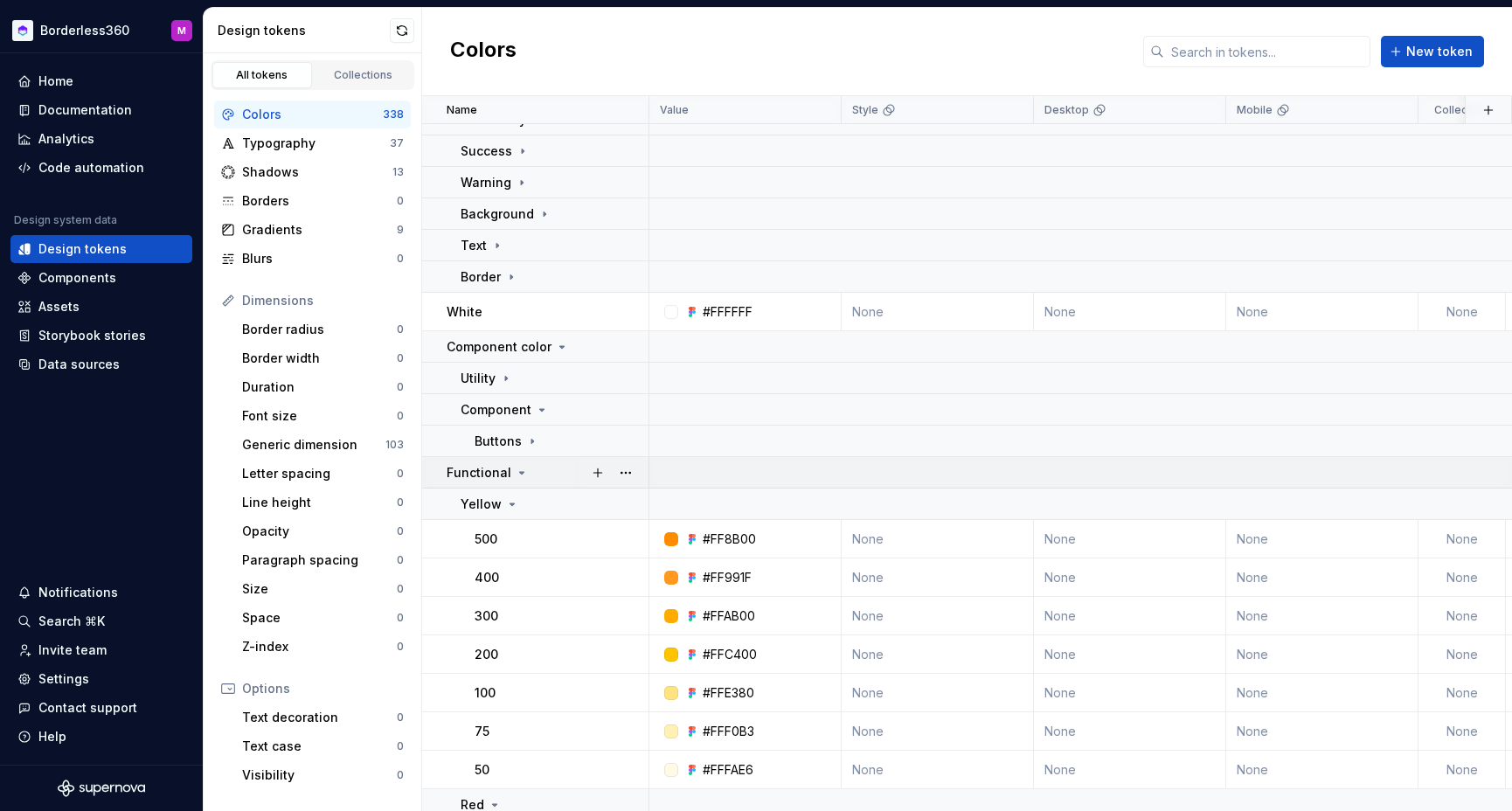
click at [516, 473] on icon at bounding box center [521, 472] width 14 height 14
click at [516, 472] on icon at bounding box center [521, 472] width 14 height 14
click at [511, 502] on icon at bounding box center [512, 504] width 14 height 14
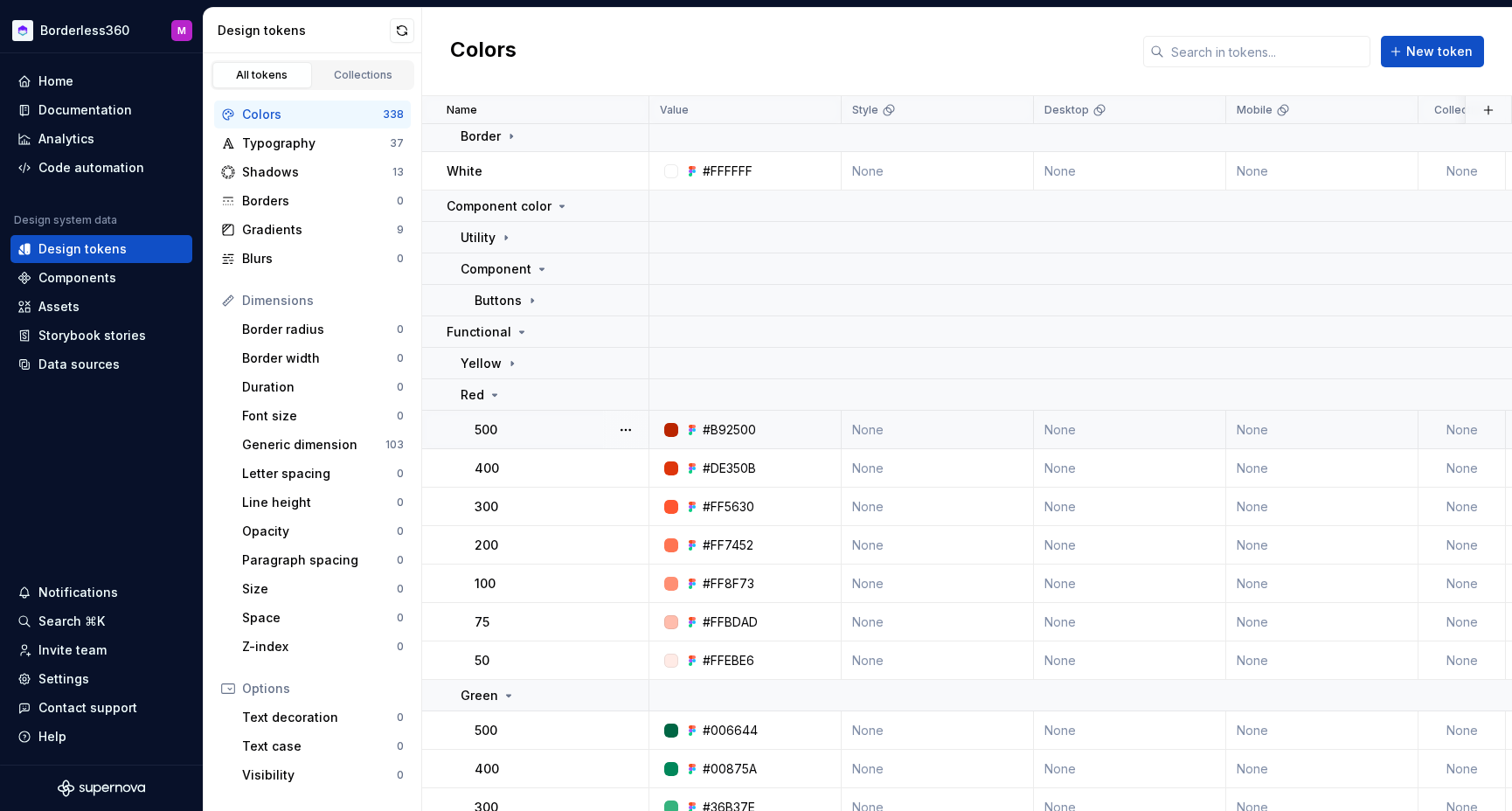
scroll to position [452, 0]
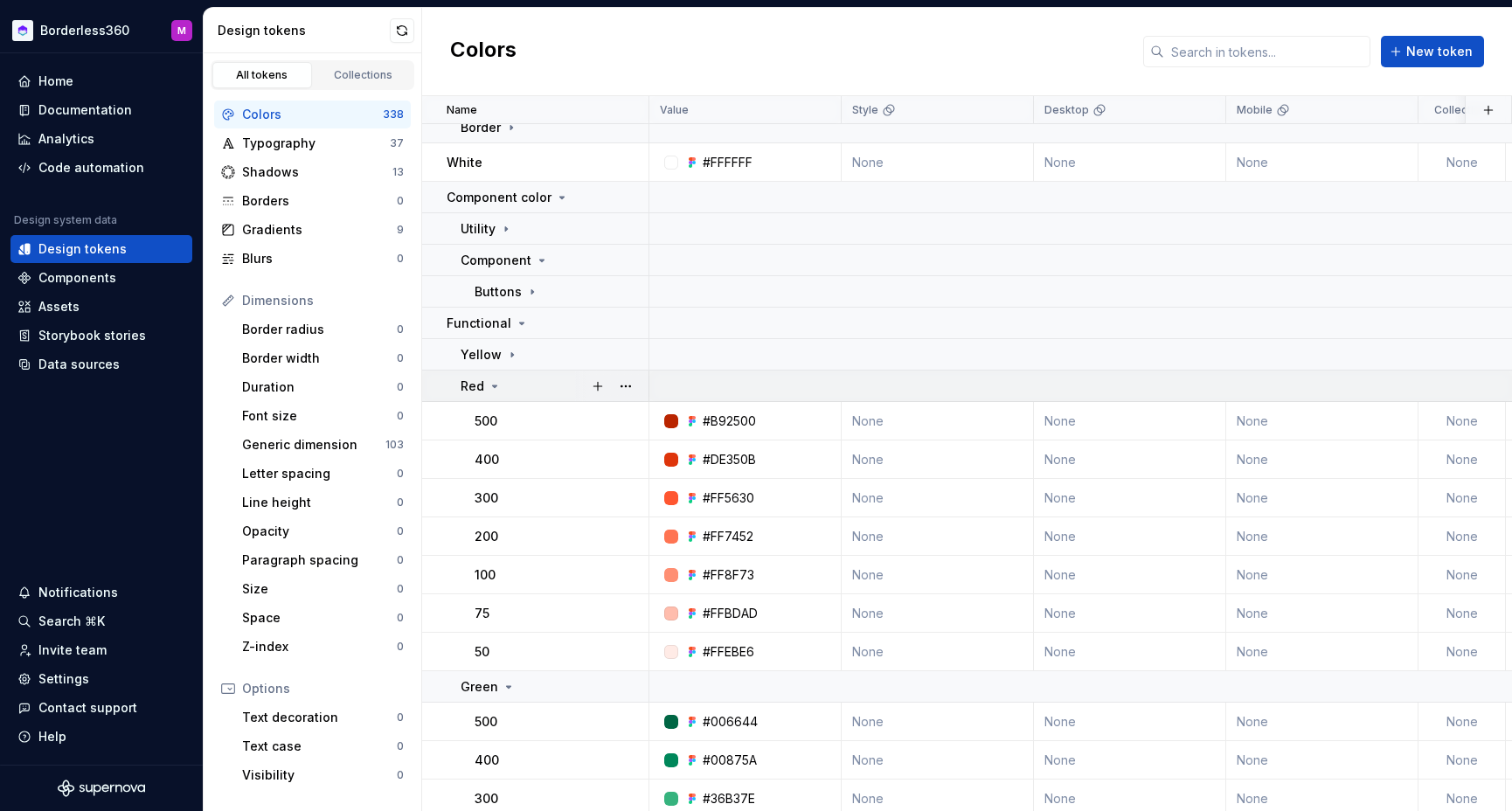
click at [496, 382] on icon at bounding box center [494, 386] width 14 height 14
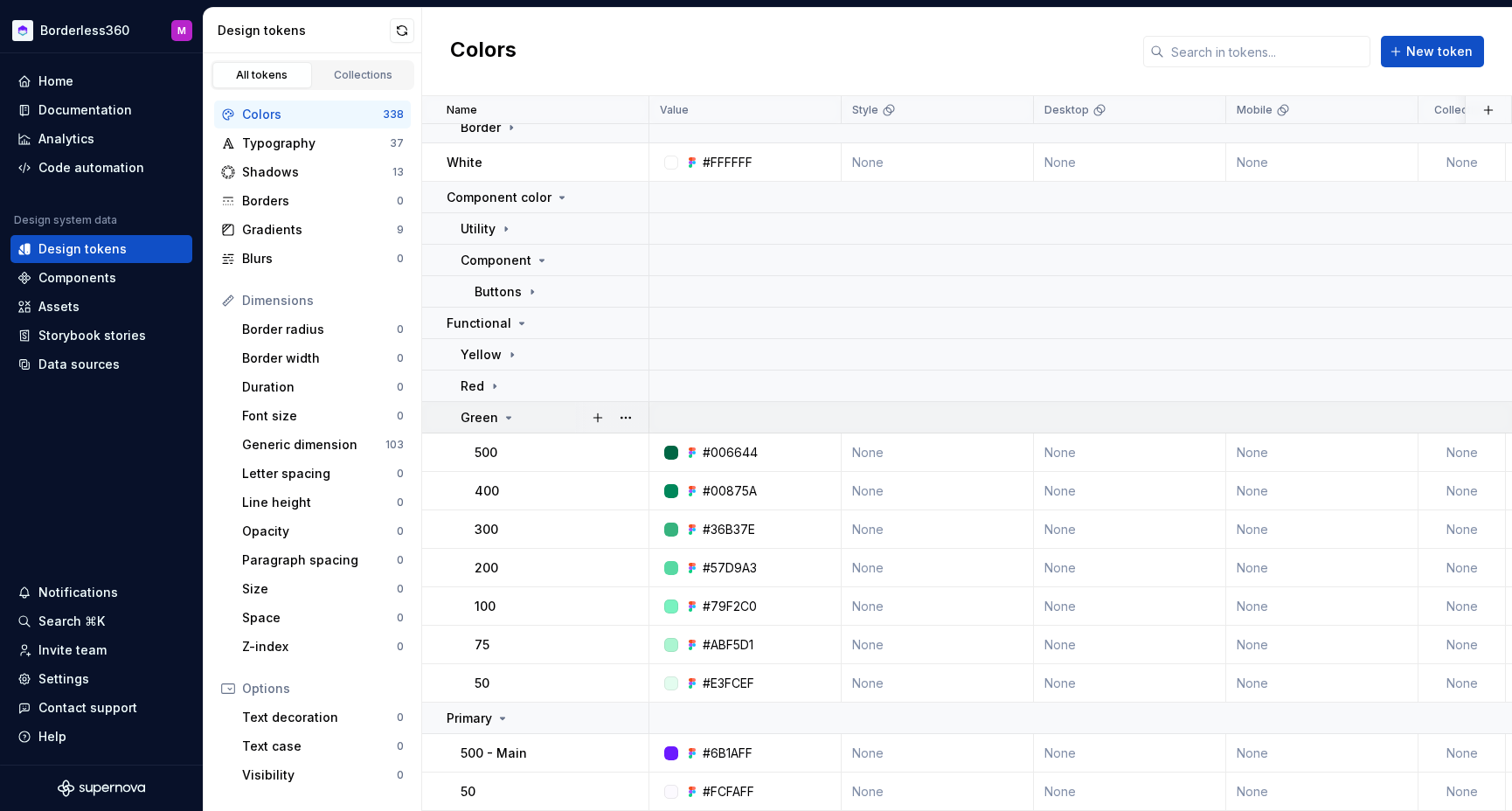
click at [505, 411] on icon at bounding box center [508, 417] width 14 height 14
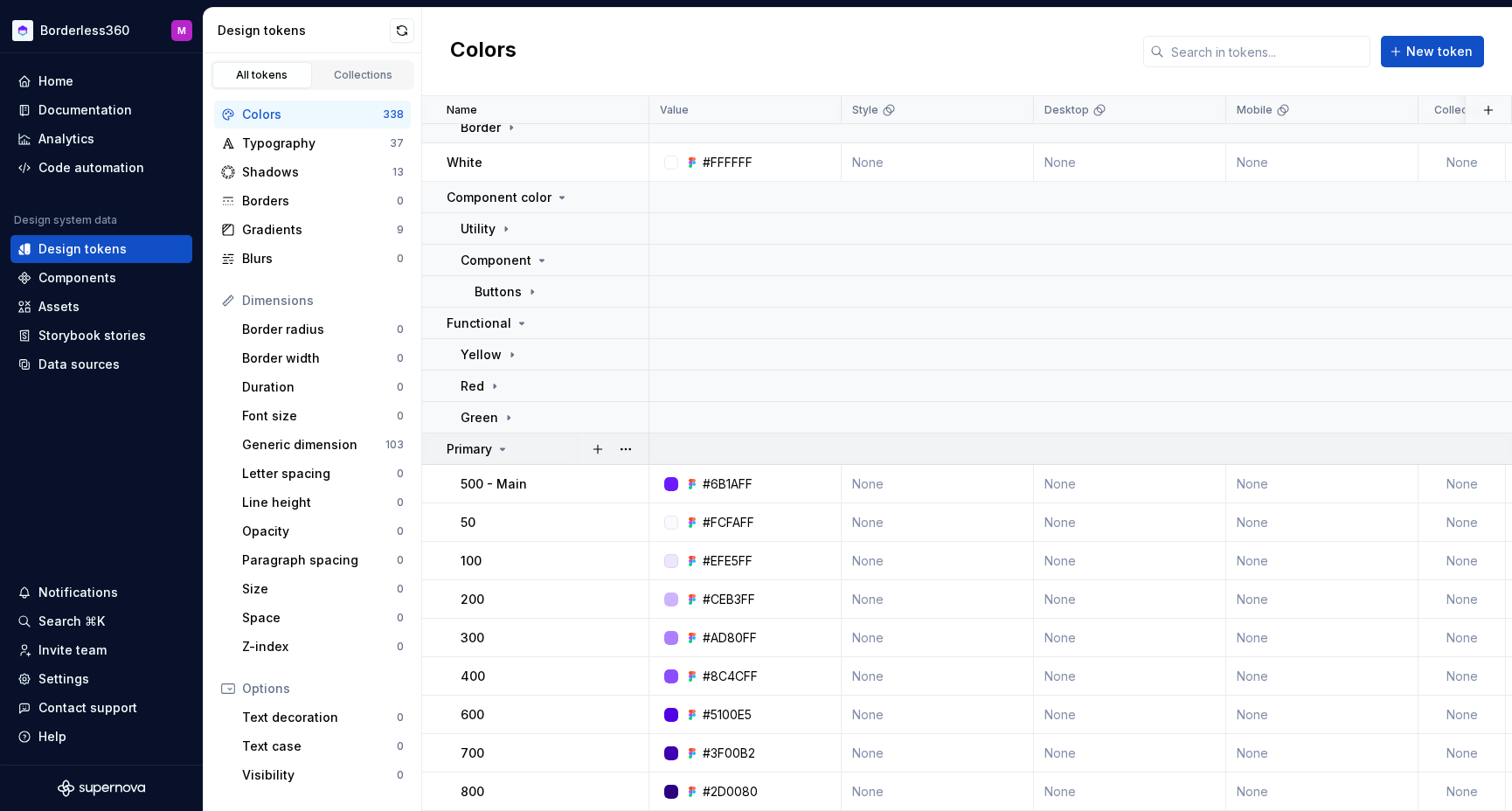
click at [503, 449] on icon at bounding box center [503, 449] width 5 height 2
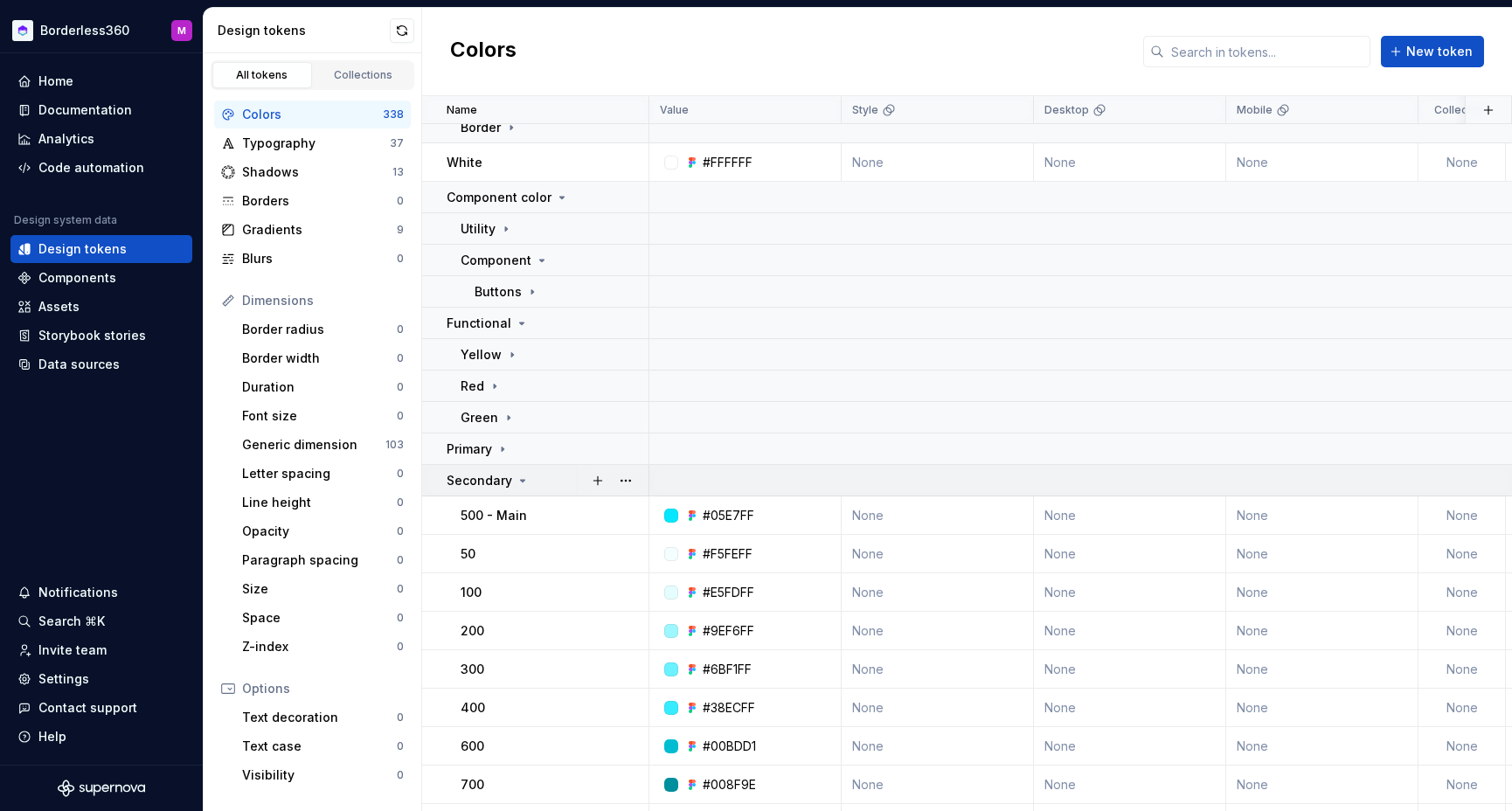
click at [516, 477] on icon at bounding box center [522, 480] width 14 height 14
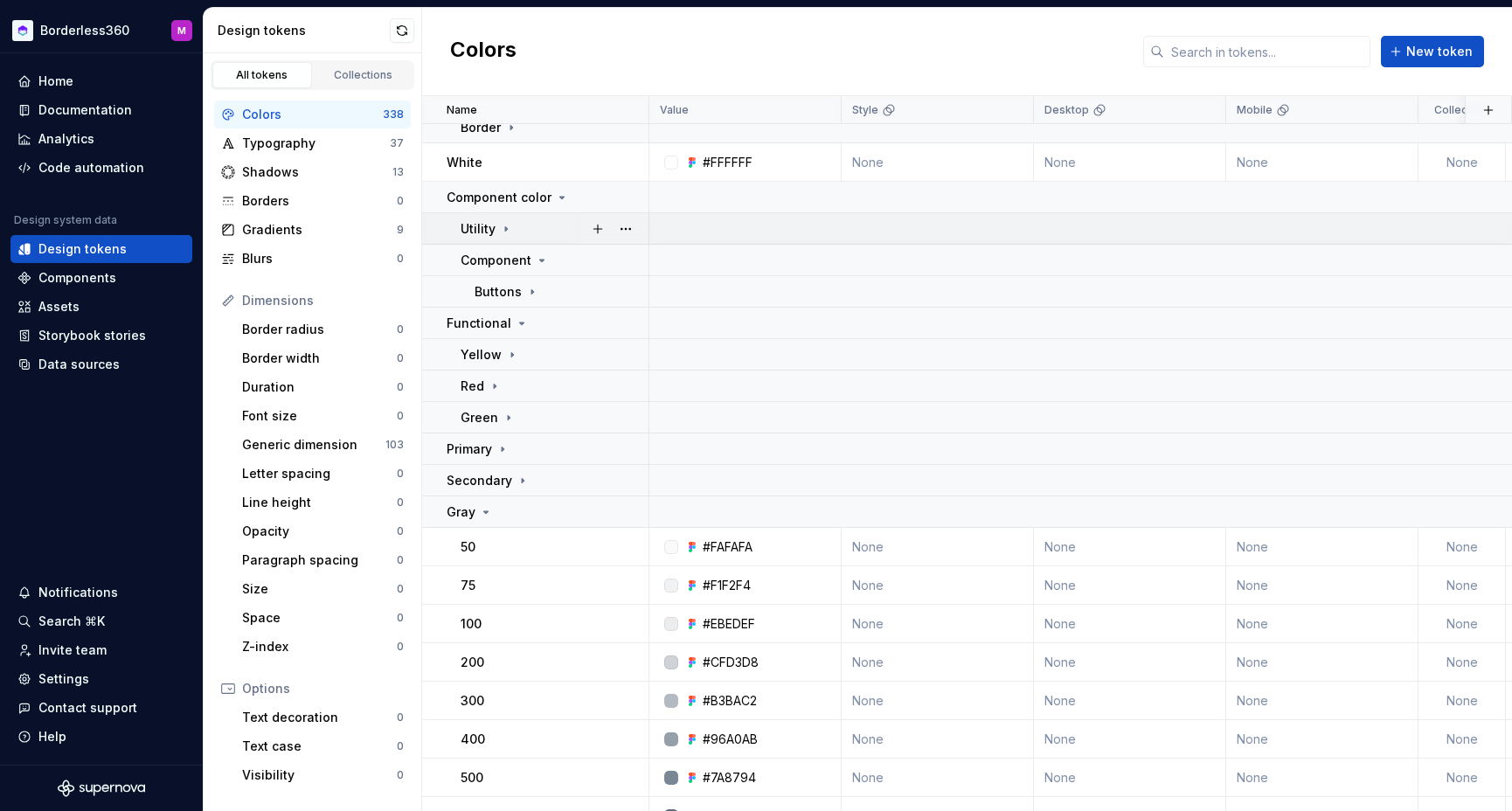
click at [494, 509] on div "Gray" at bounding box center [547, 512] width 201 height 17
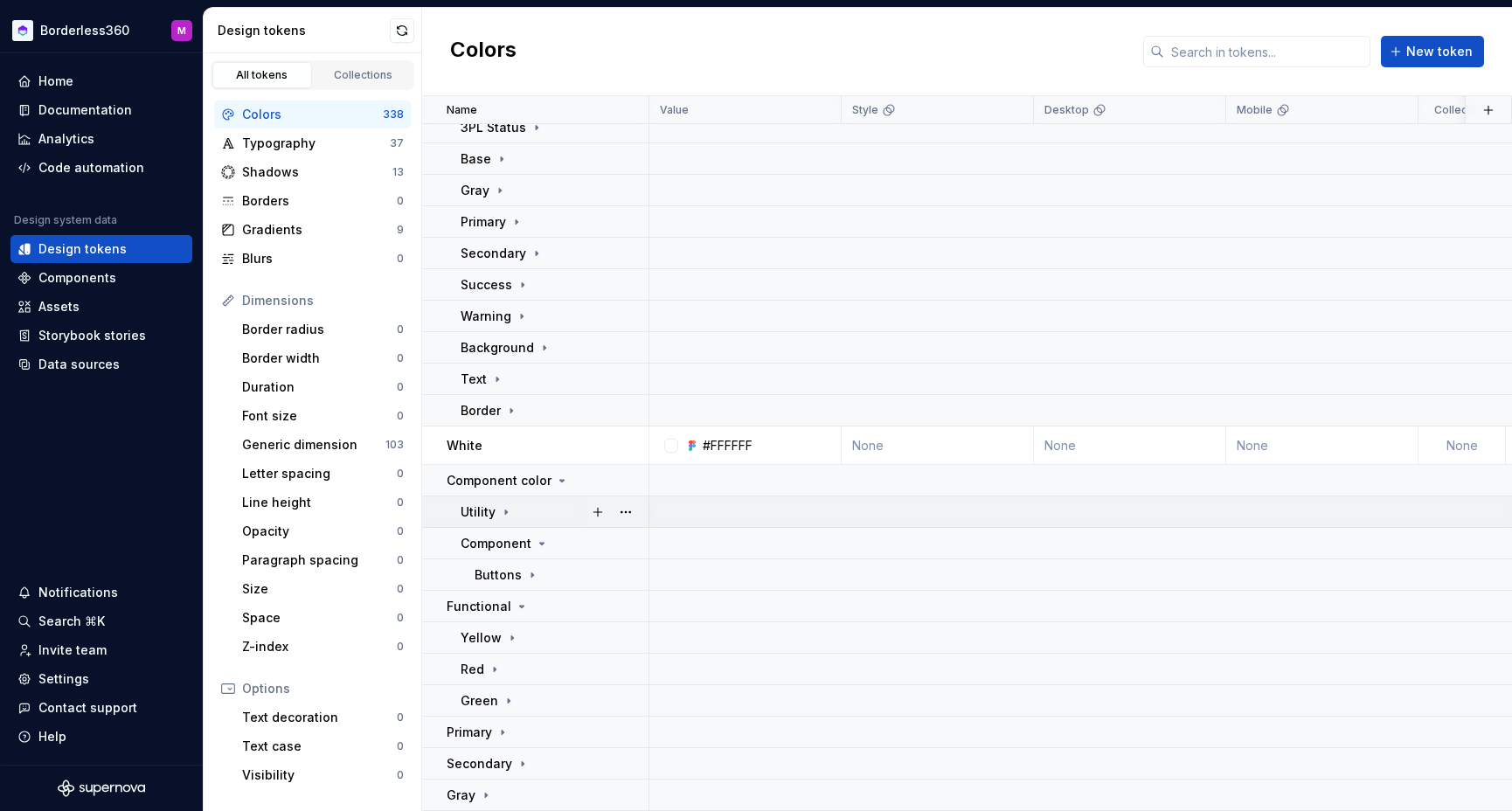
click at [538, 541] on icon at bounding box center [541, 543] width 14 height 14
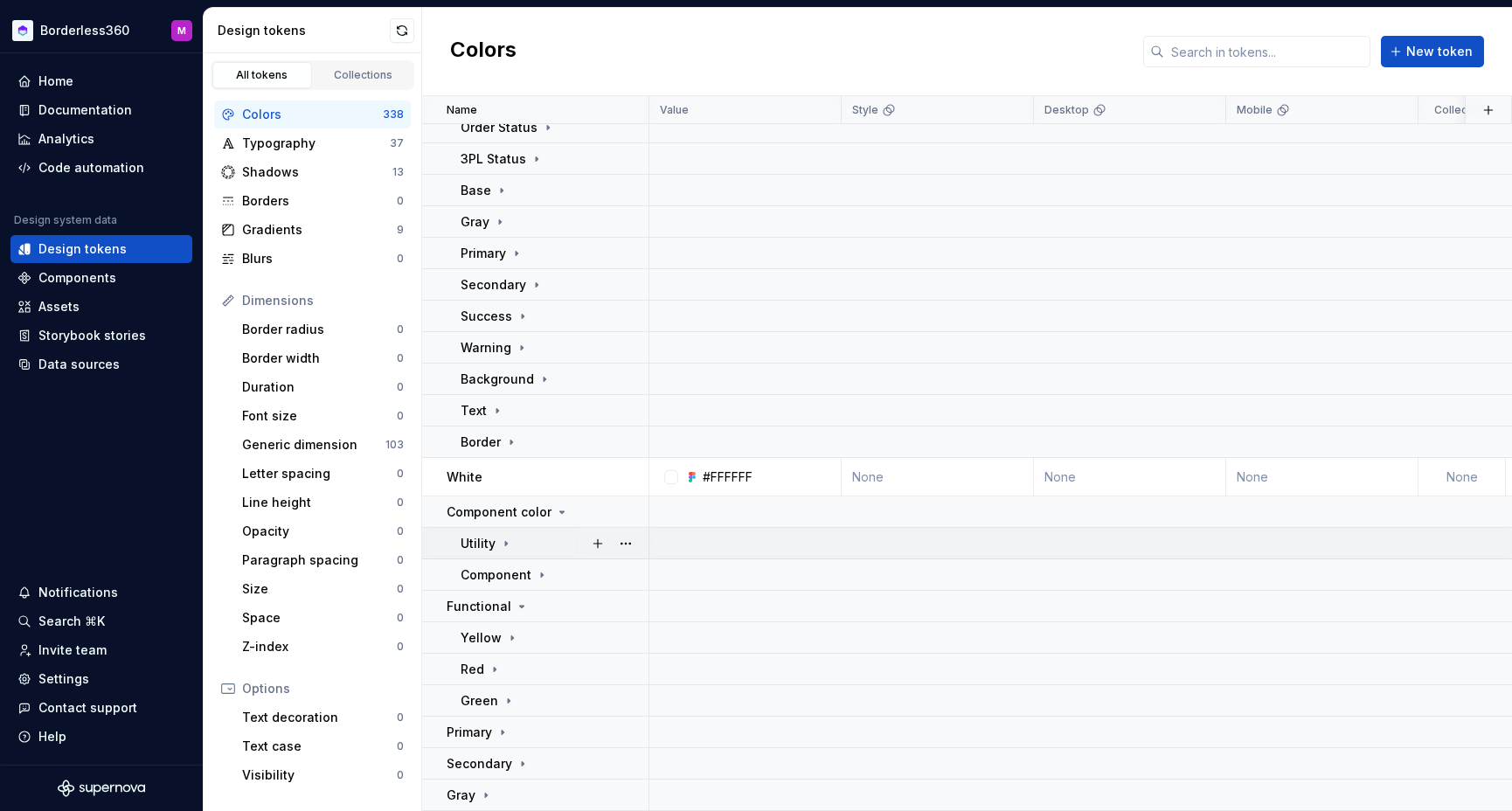
scroll to position [138, 0]
click at [538, 568] on icon at bounding box center [541, 575] width 14 height 14
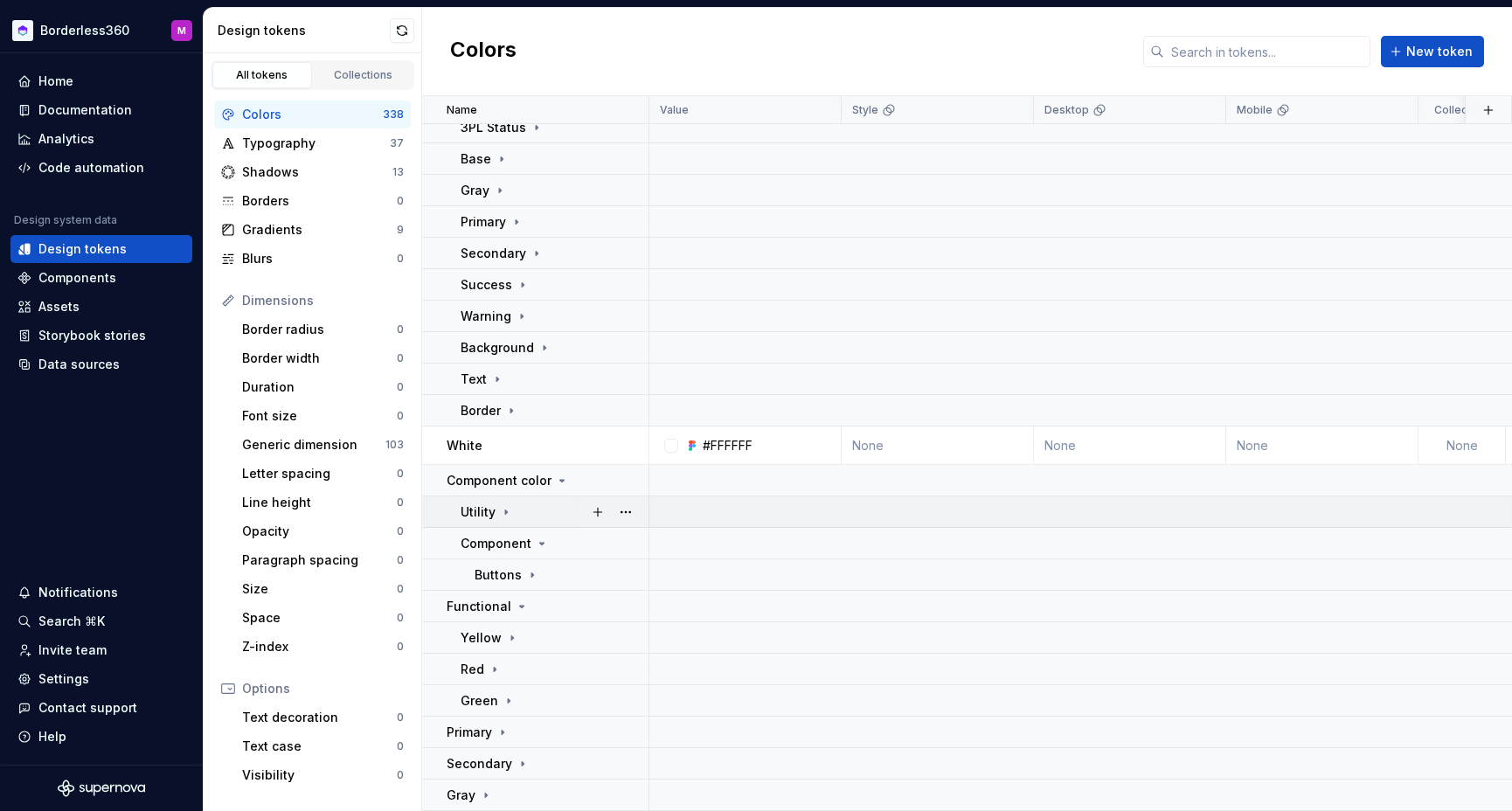
click at [506, 514] on icon at bounding box center [506, 512] width 14 height 14
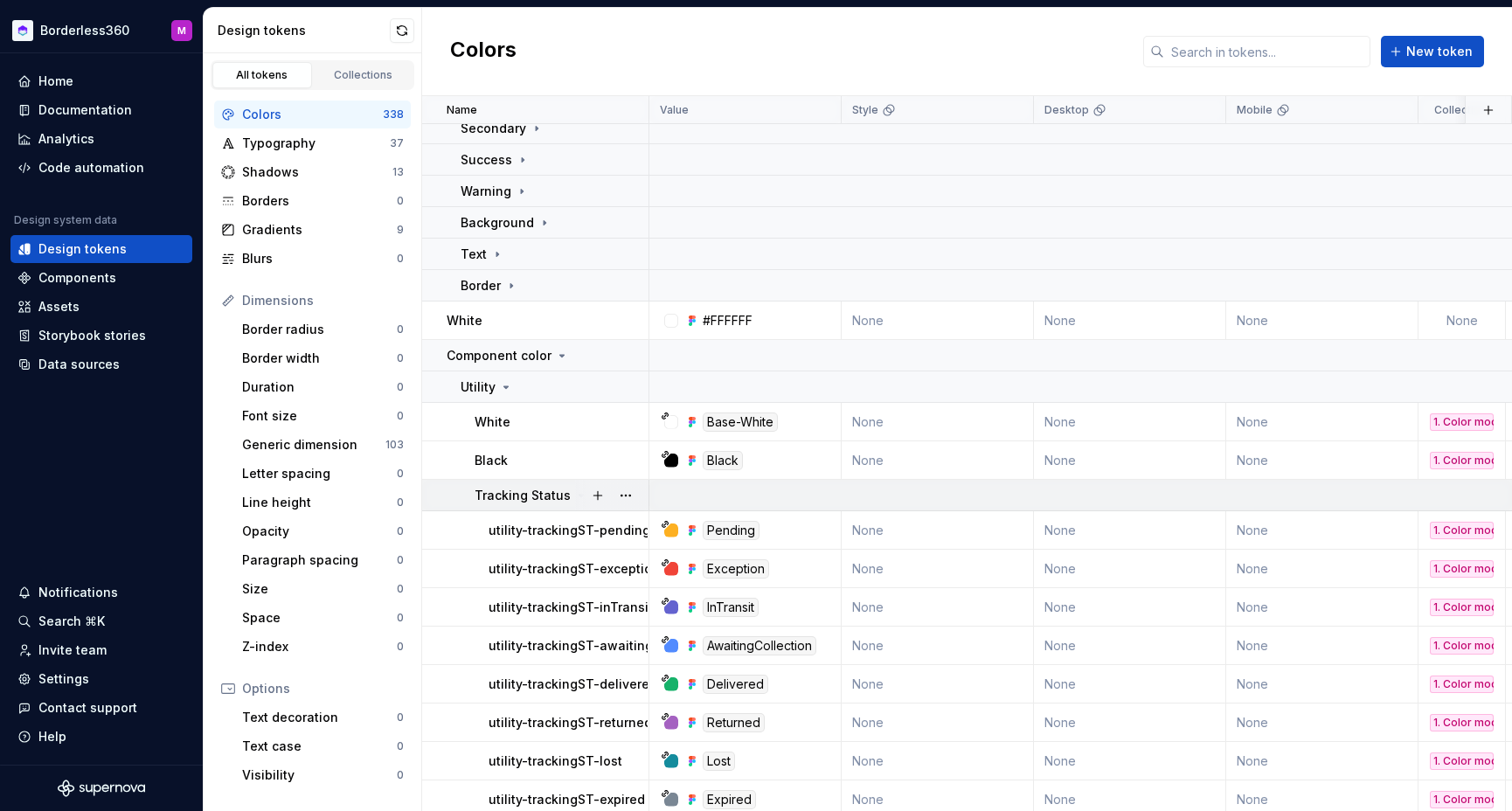
scroll to position [305, 0]
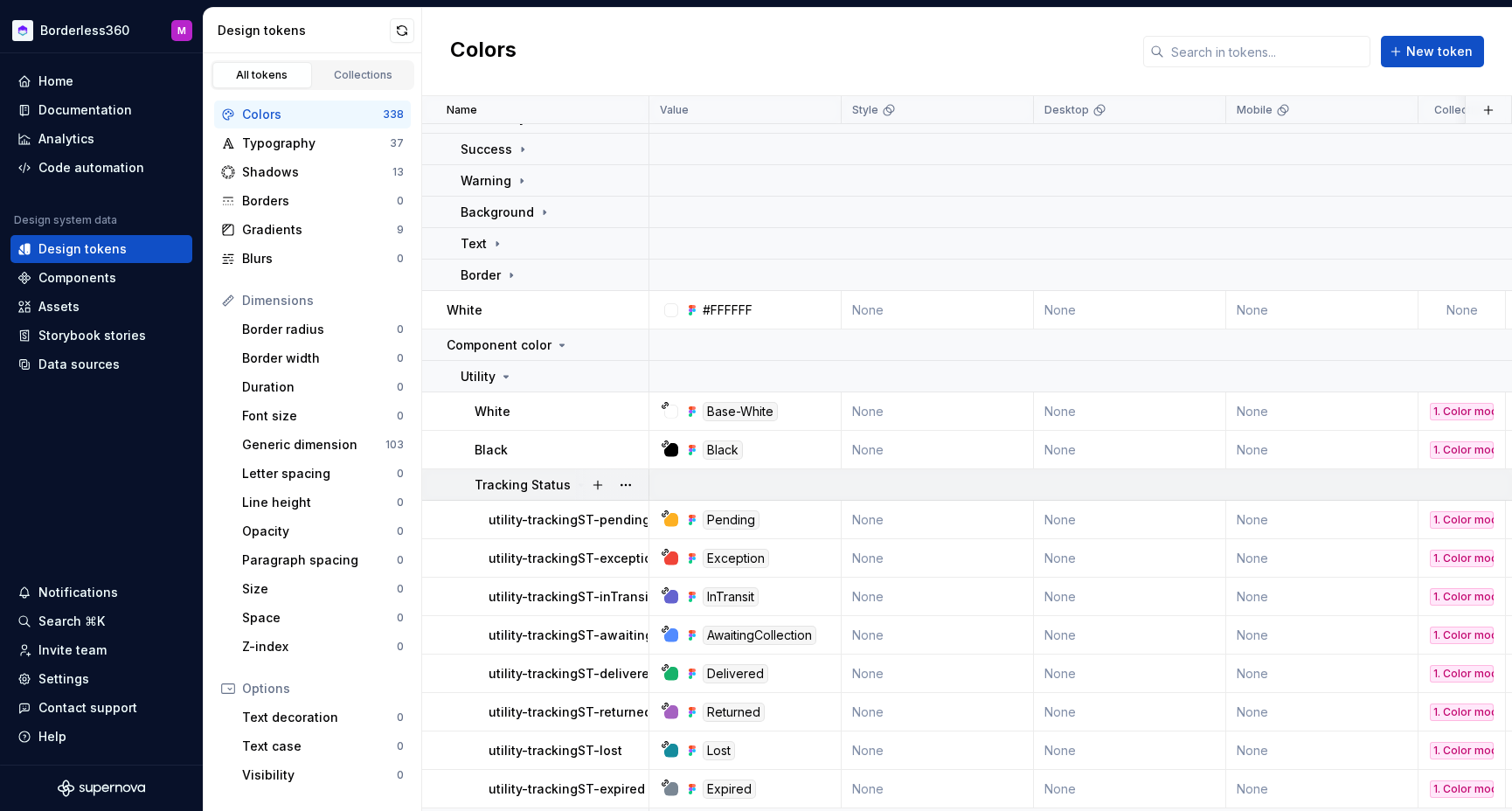
click at [577, 483] on div at bounding box center [611, 484] width 73 height 31
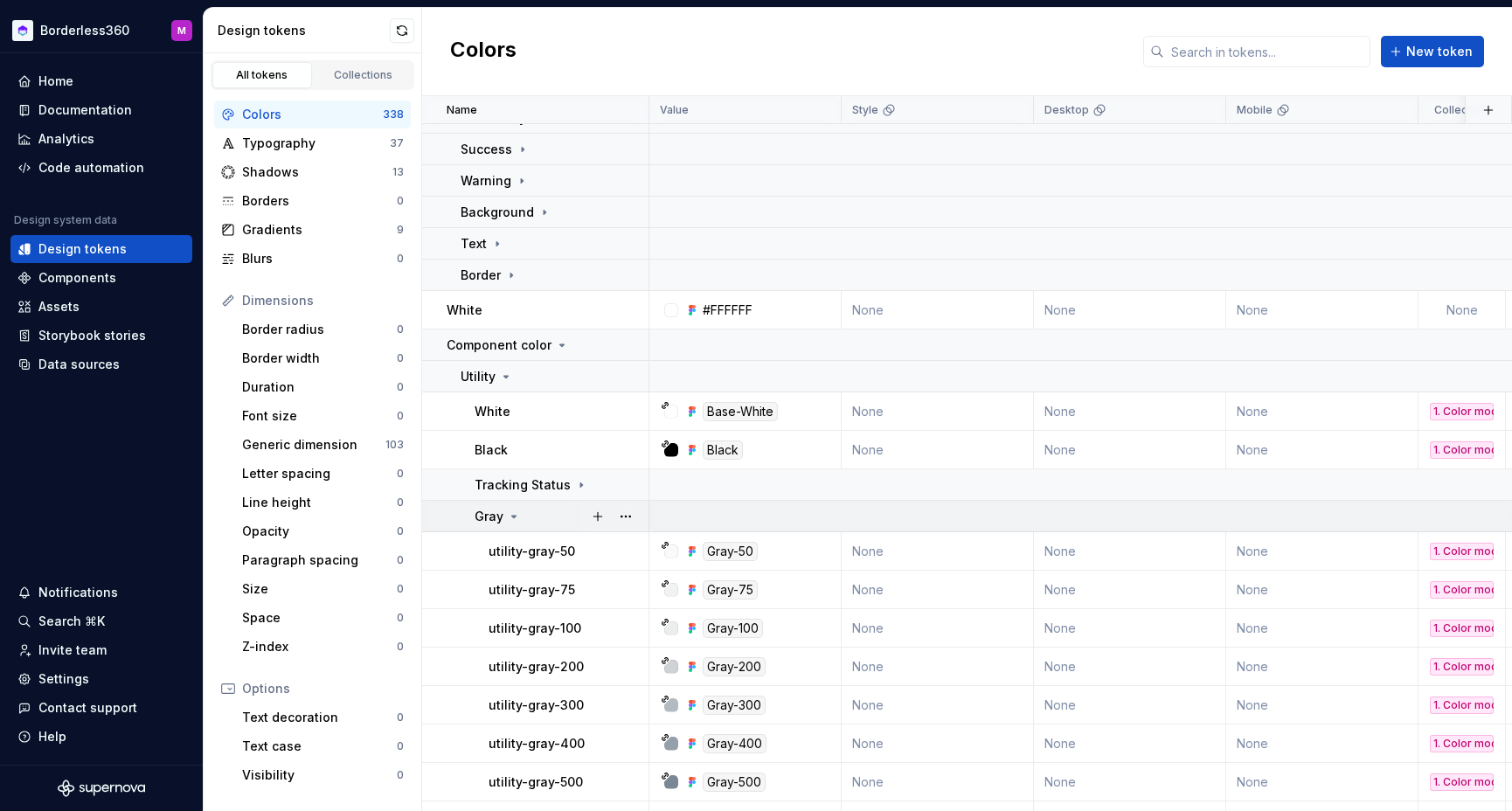
click at [521, 516] on div "Gray" at bounding box center [561, 515] width 173 height 17
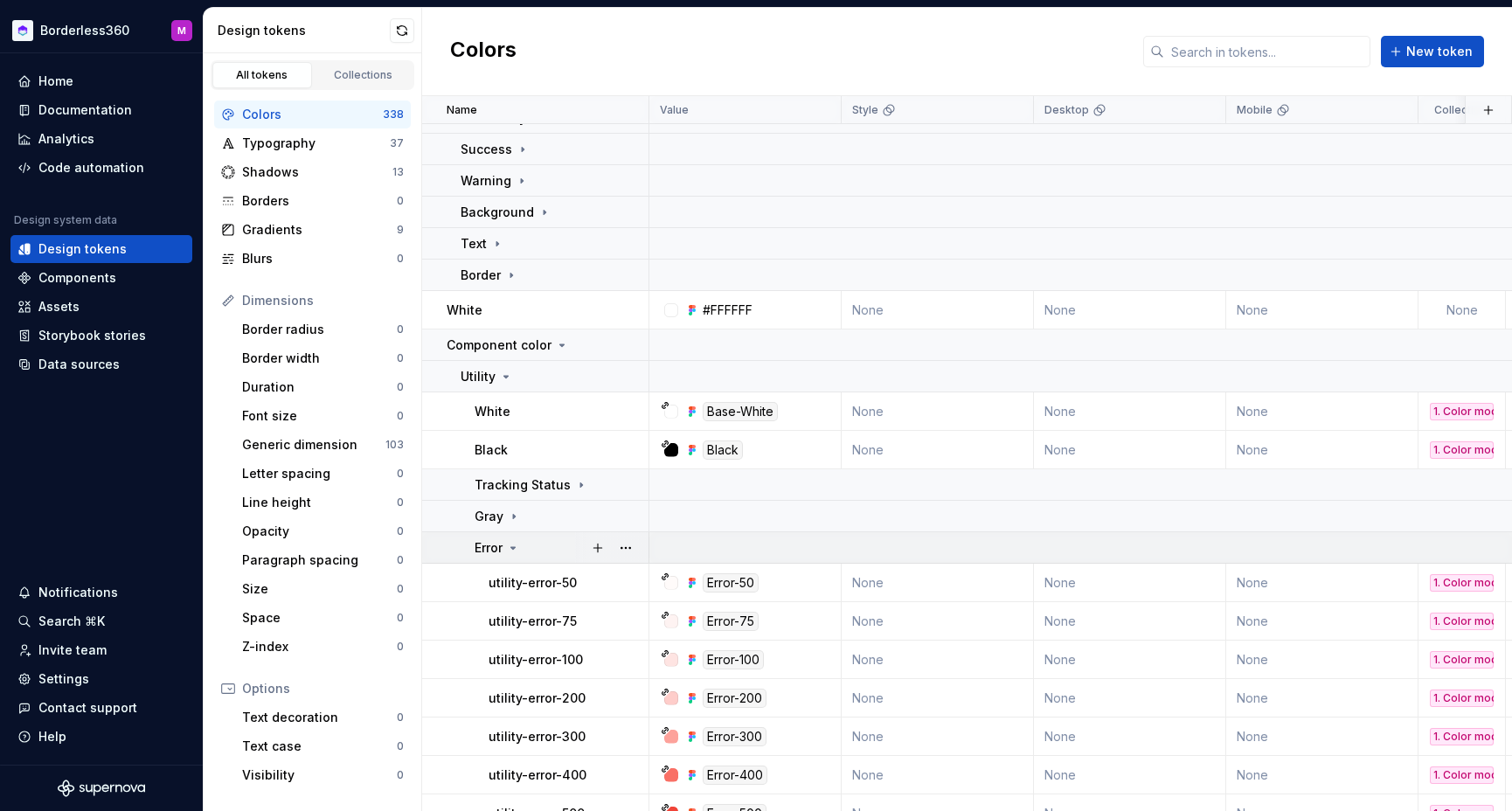
click at [515, 543] on icon at bounding box center [513, 547] width 14 height 14
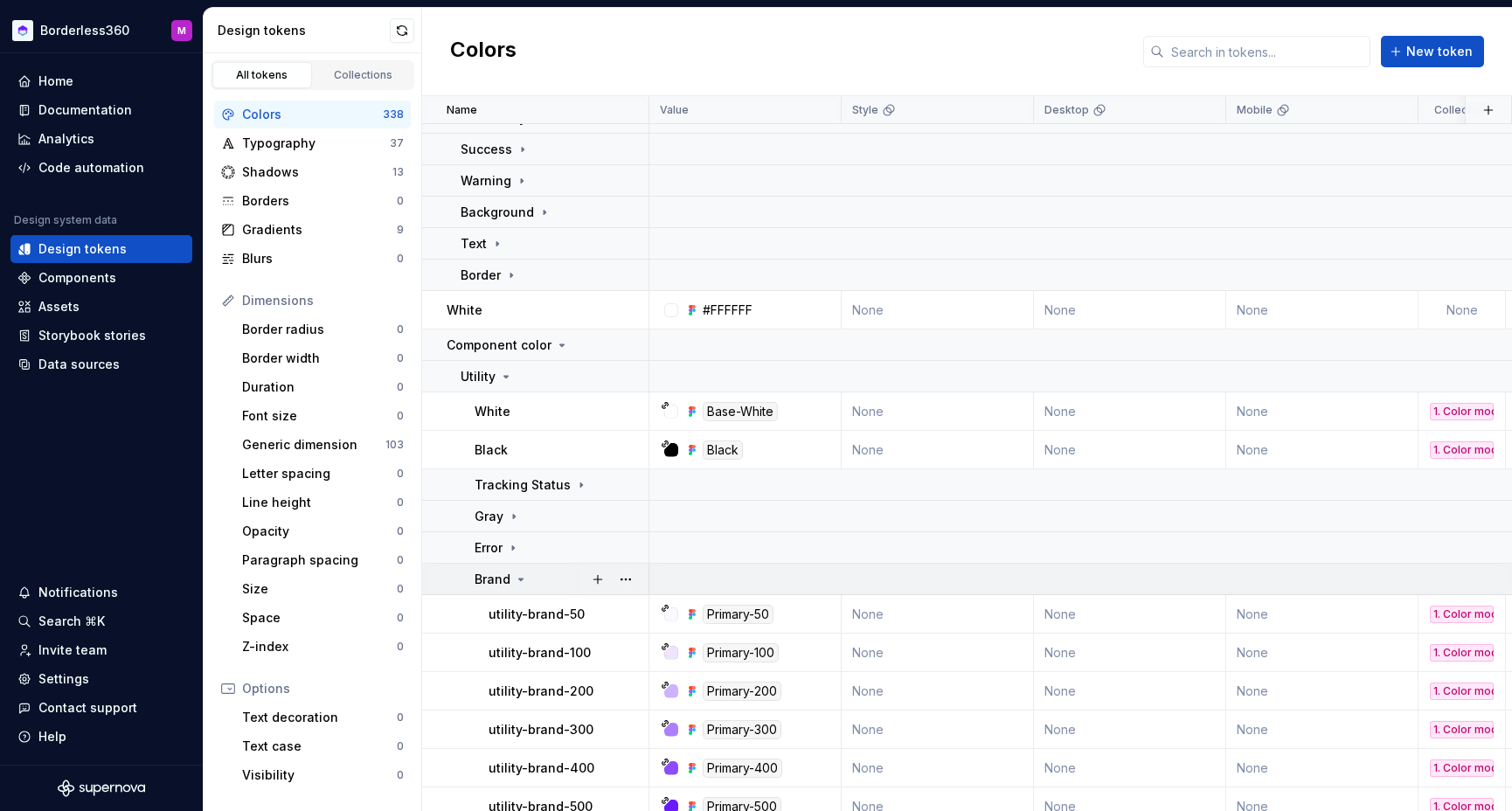
click at [514, 575] on icon at bounding box center [520, 578] width 14 height 14
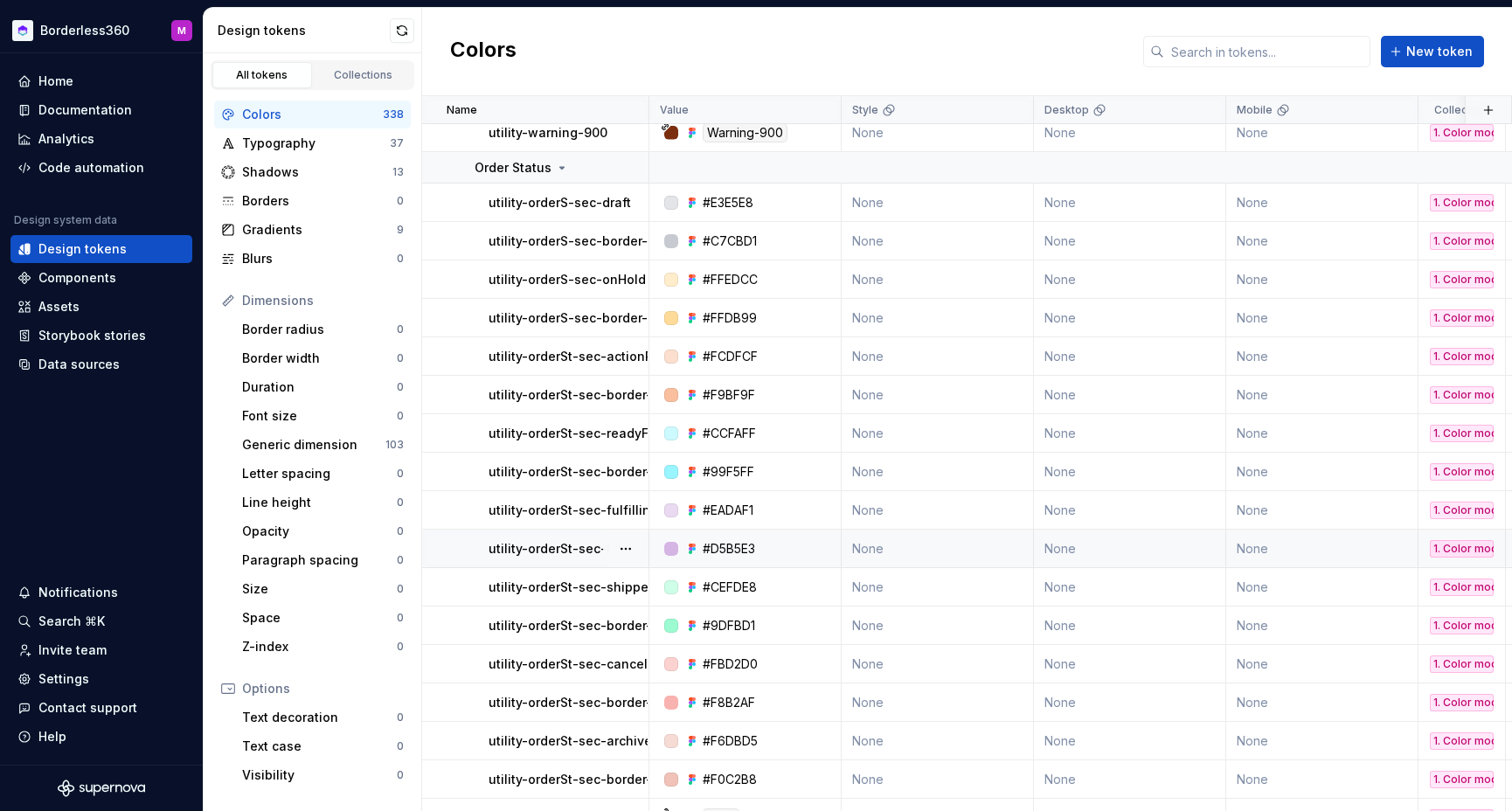
scroll to position [1660, 0]
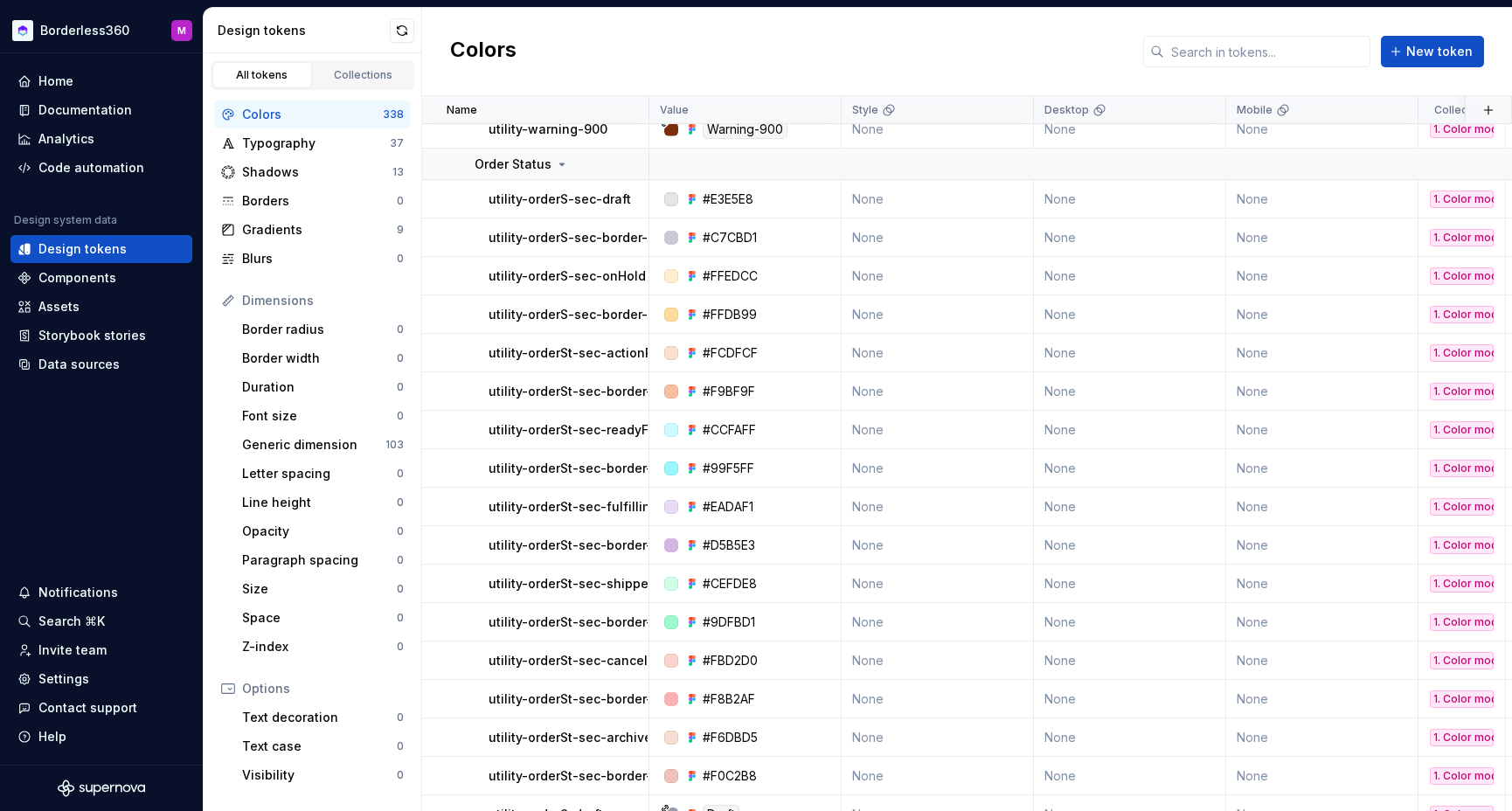
click at [560, 165] on icon at bounding box center [561, 163] width 14 height 14
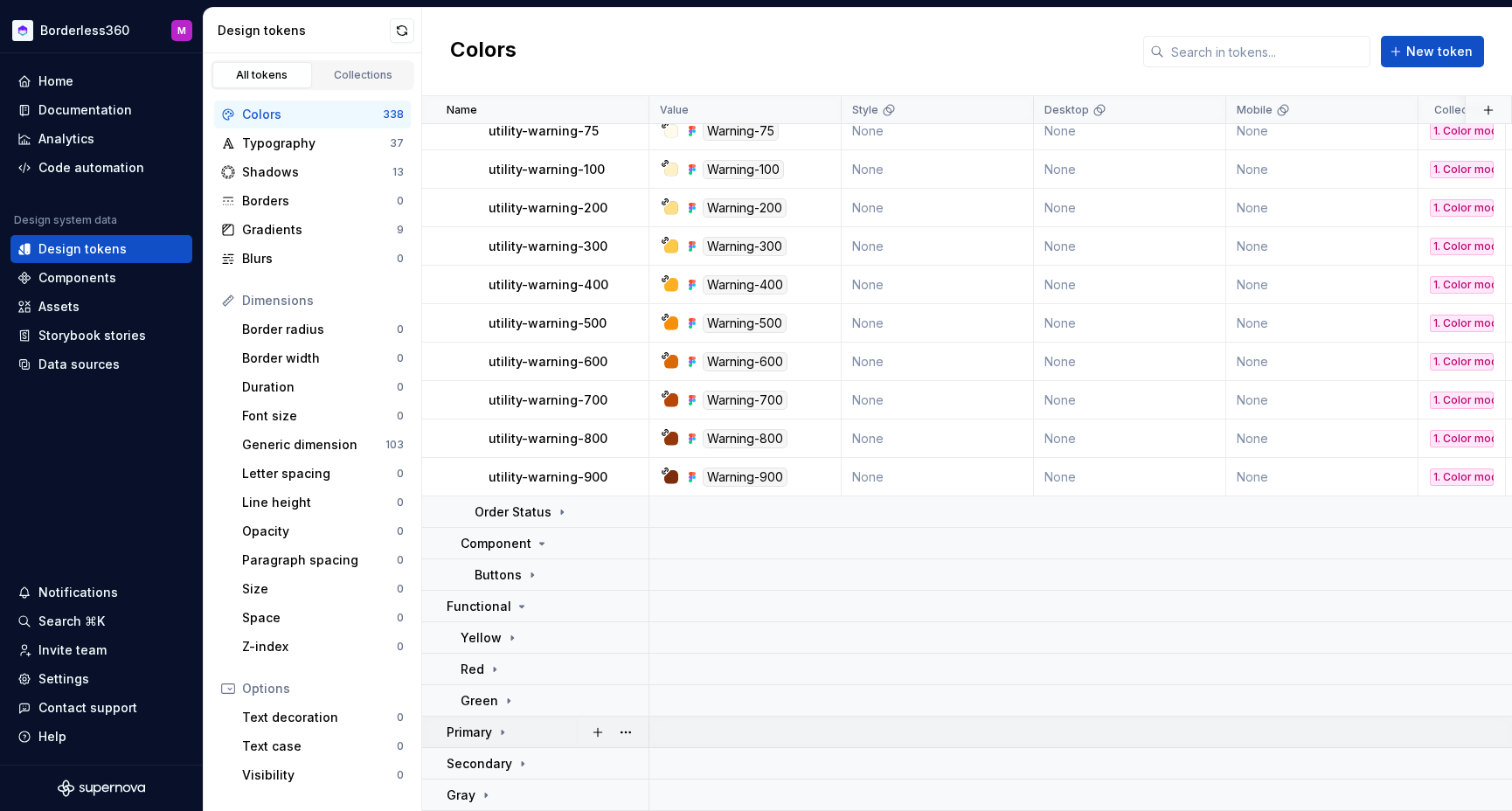
click at [503, 733] on icon at bounding box center [503, 732] width 2 height 5
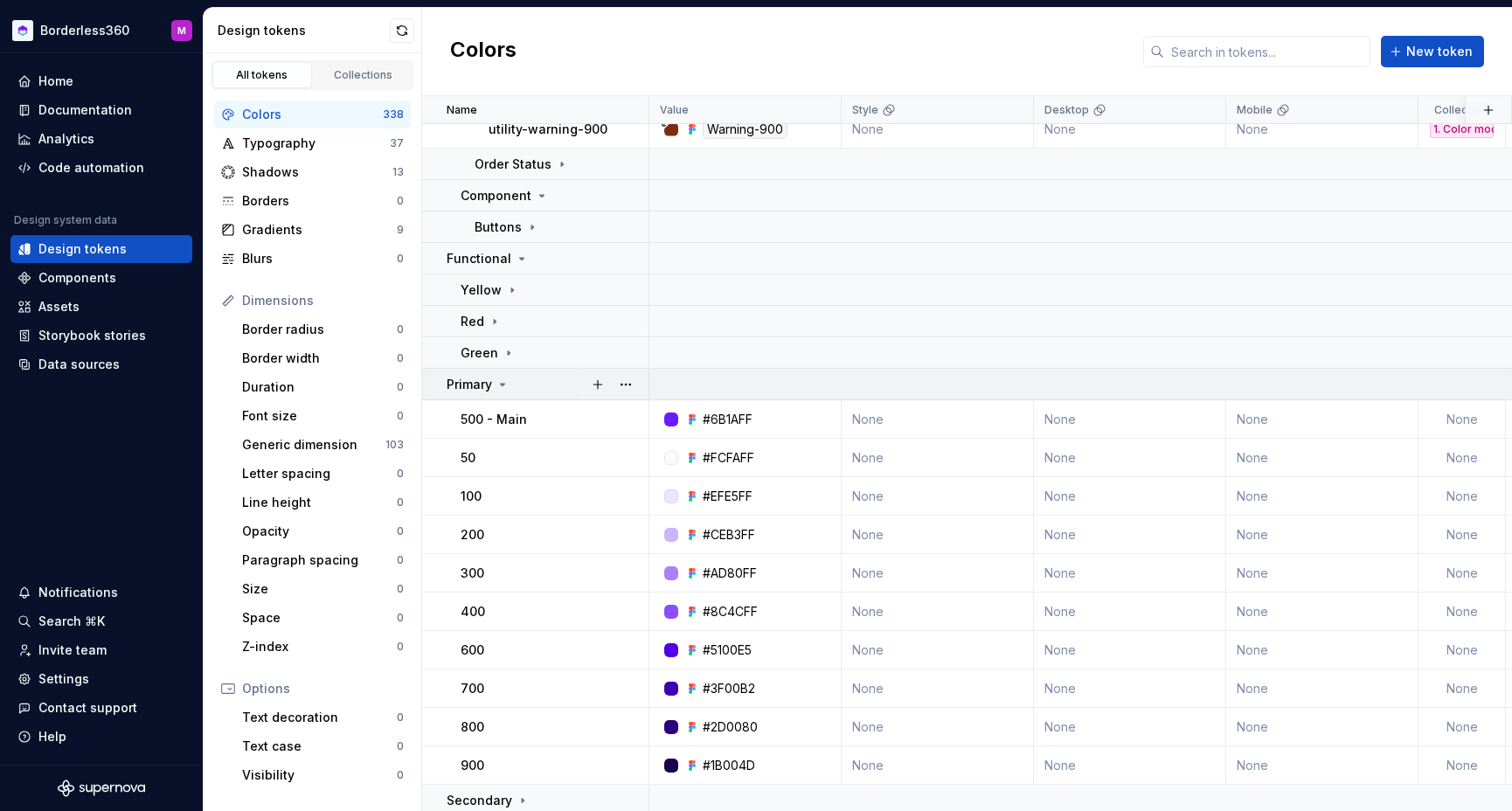
click at [499, 381] on icon at bounding box center [502, 384] width 14 height 14
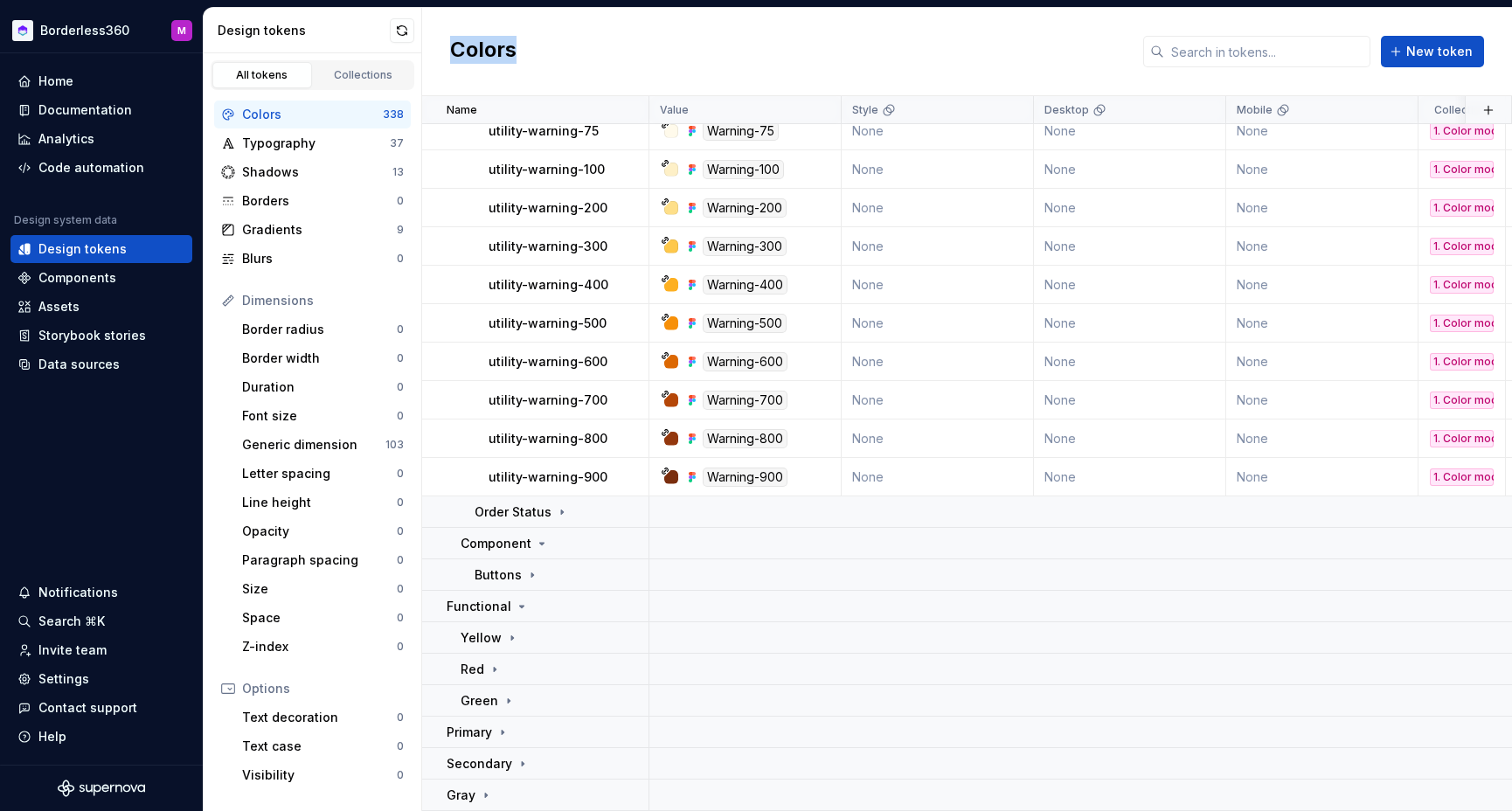
click at [600, 34] on div "Colors New token" at bounding box center [967, 52] width 1090 height 88
drag, startPoint x: 601, startPoint y: 33, endPoint x: 569, endPoint y: 15, distance: 36.7
click at [604, 20] on div "Colors New token" at bounding box center [967, 52] width 1090 height 88
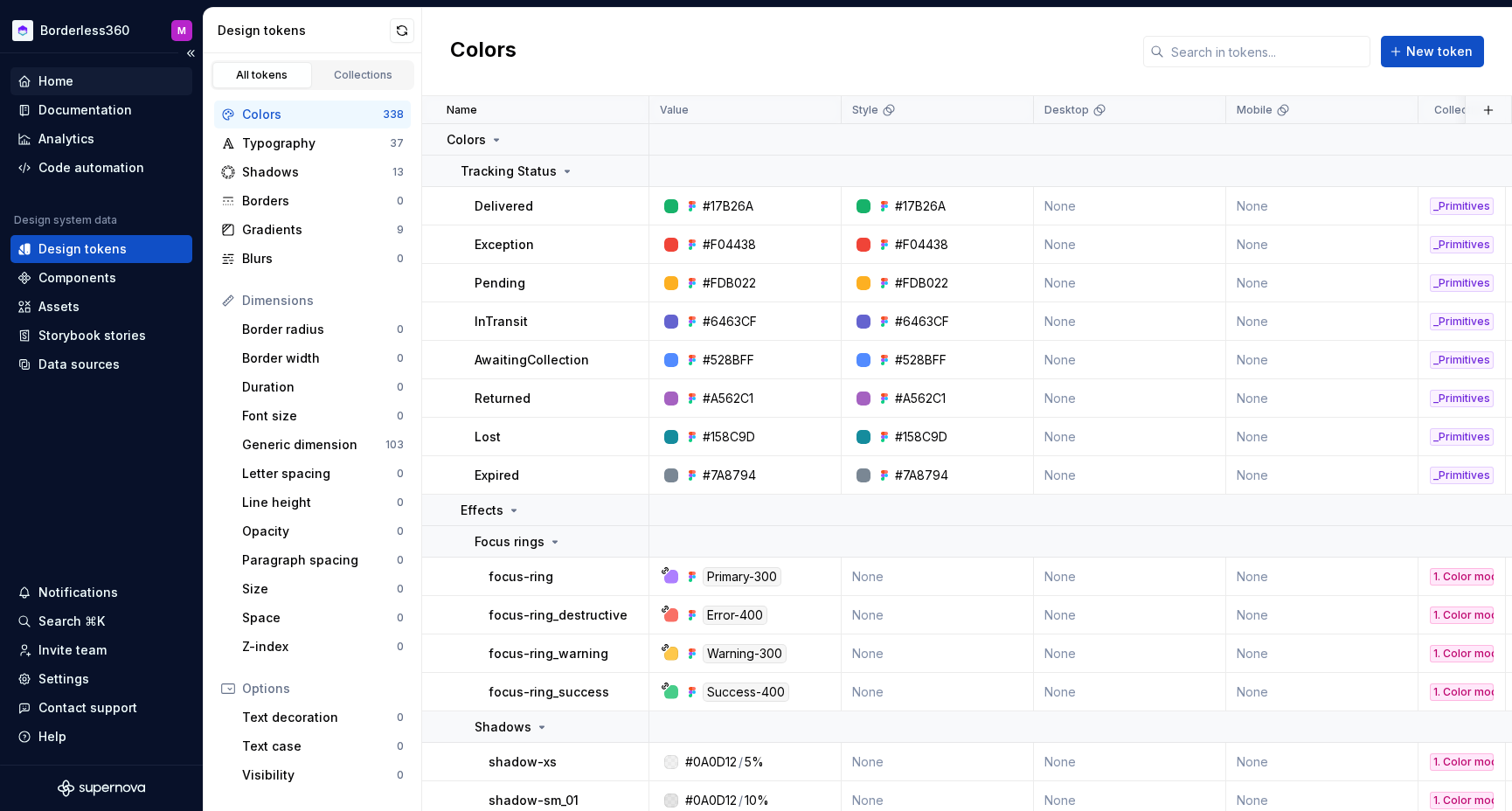
click at [65, 73] on div "Home" at bounding box center [56, 80] width 35 height 17
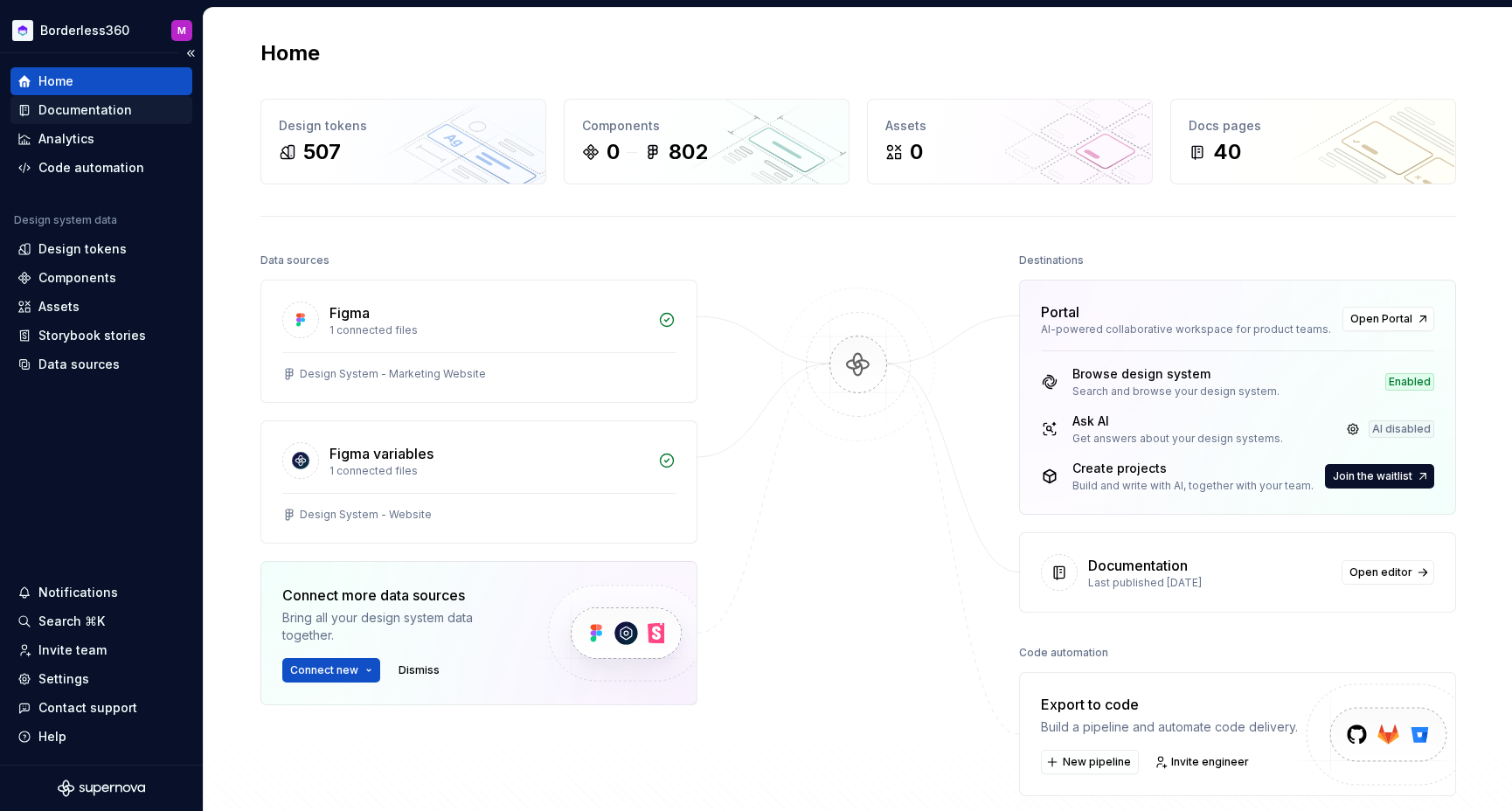
click at [94, 109] on div "Documentation" at bounding box center [85, 109] width 93 height 17
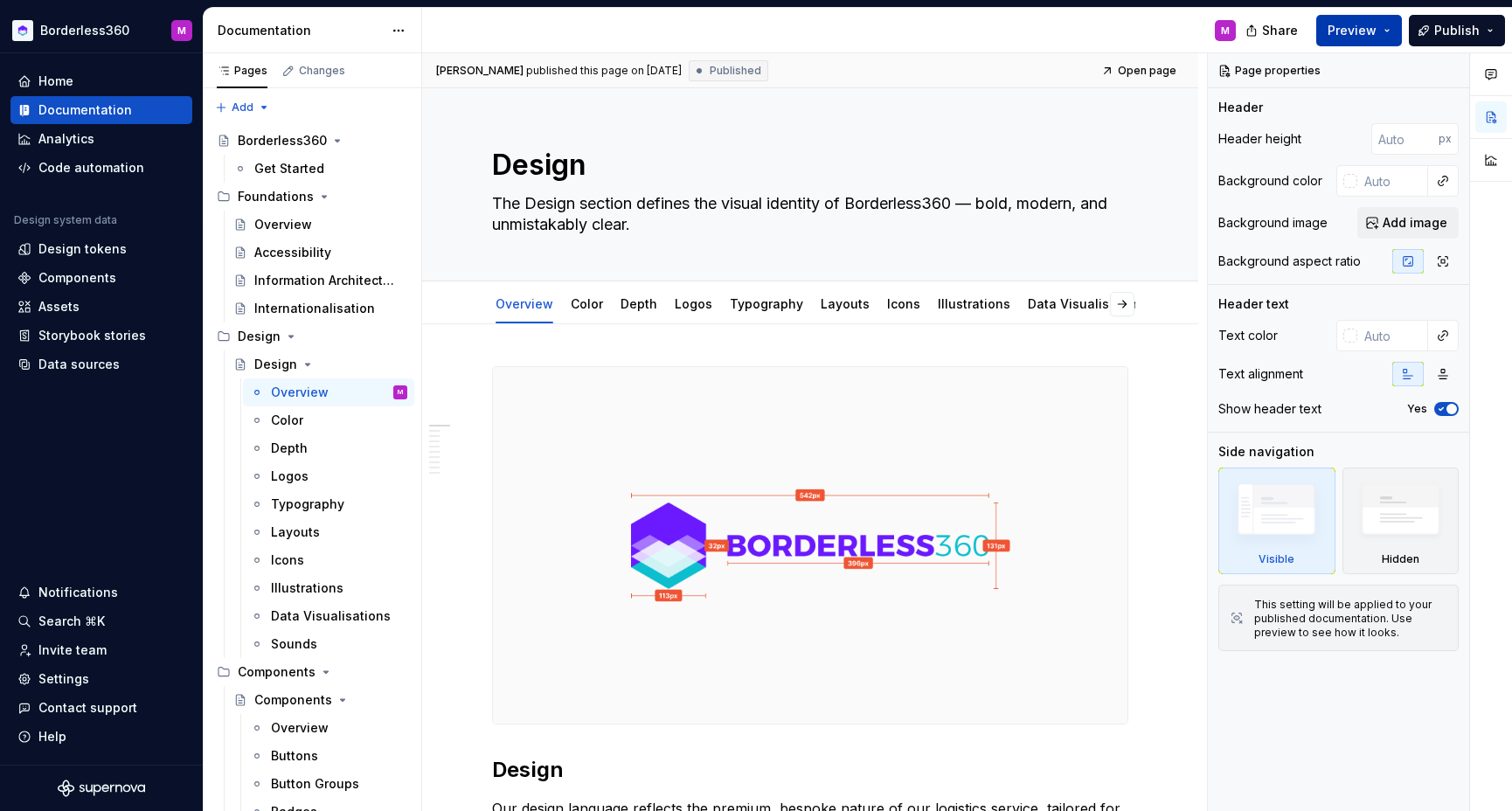
click at [1353, 31] on span "Preview" at bounding box center [1352, 30] width 49 height 17
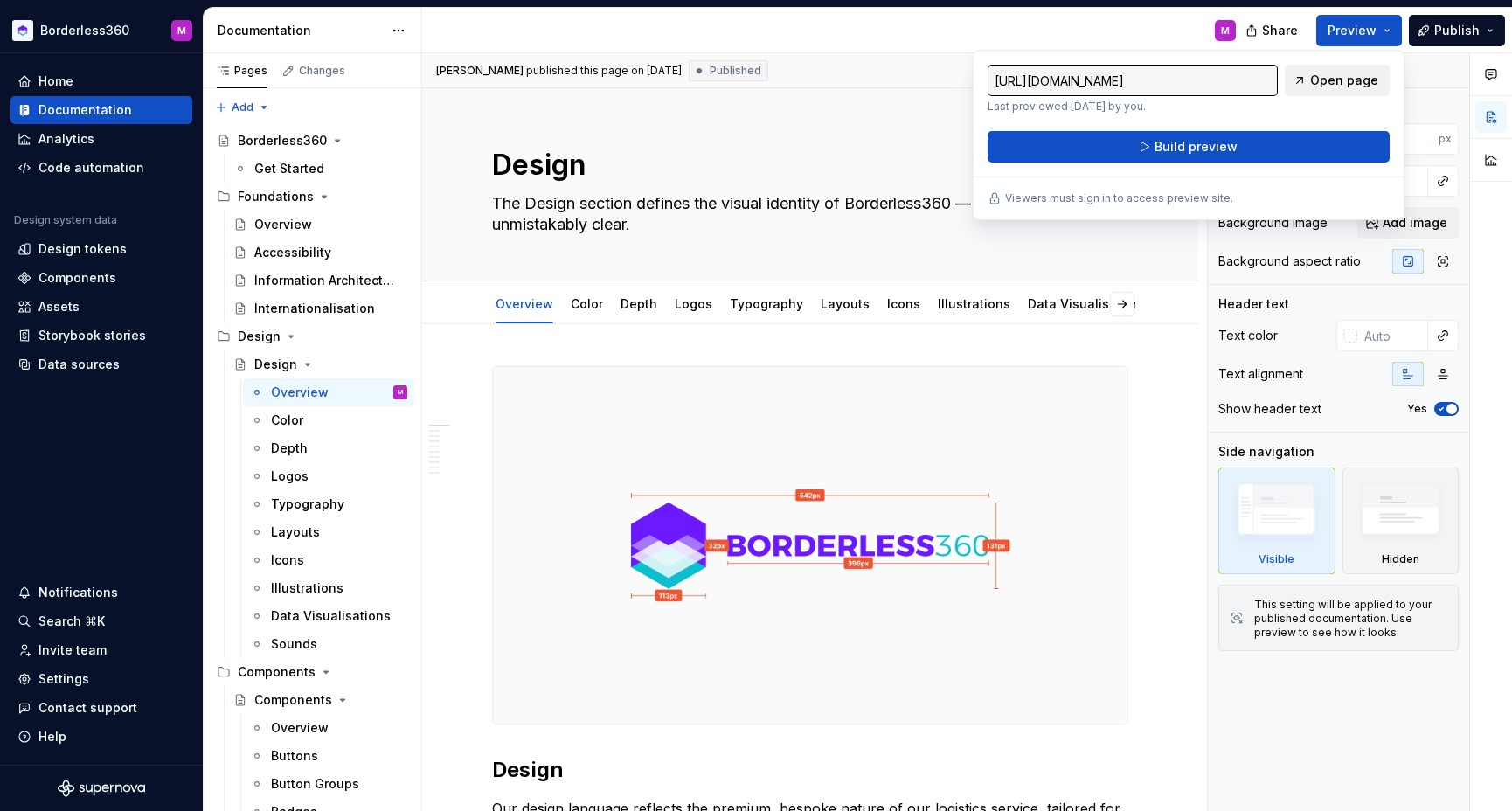
click at [1351, 81] on span "Open page" at bounding box center [1344, 80] width 68 height 17
type textarea "*"
